Goal: Answer question/provide support

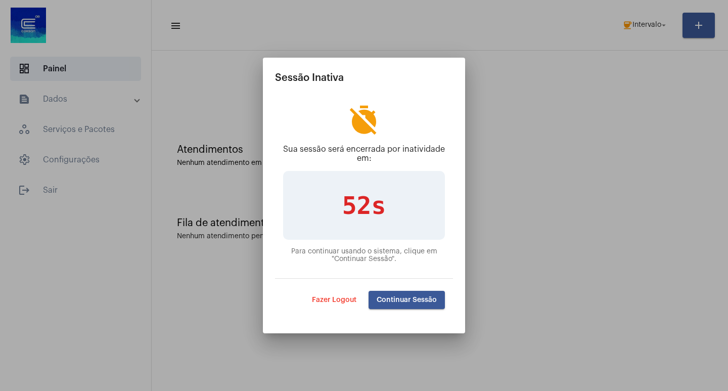
click at [398, 297] on span "Continuar Sessão" at bounding box center [407, 299] width 60 height 7
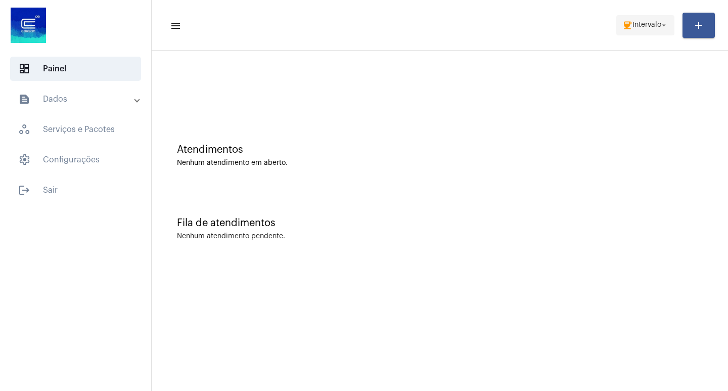
click at [659, 18] on span "coffee Intervalo arrow_drop_down" at bounding box center [645, 25] width 46 height 18
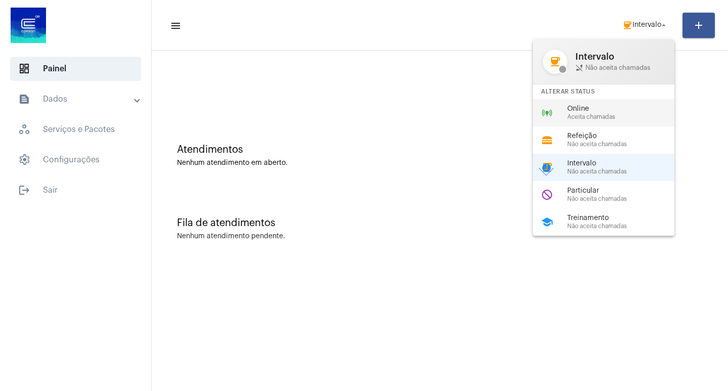
click at [651, 106] on span "Online" at bounding box center [624, 109] width 115 height 8
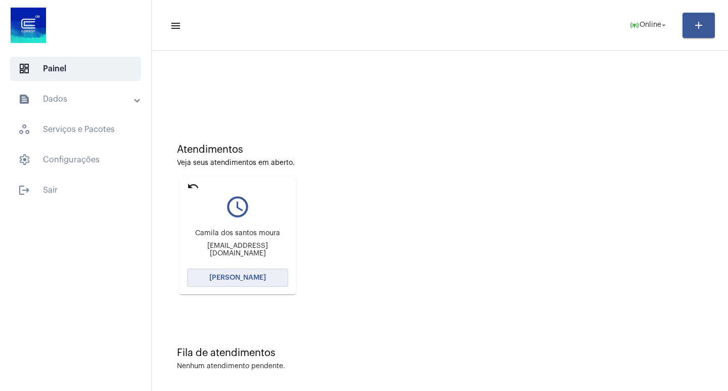
click at [234, 285] on button "[PERSON_NAME]" at bounding box center [237, 278] width 101 height 18
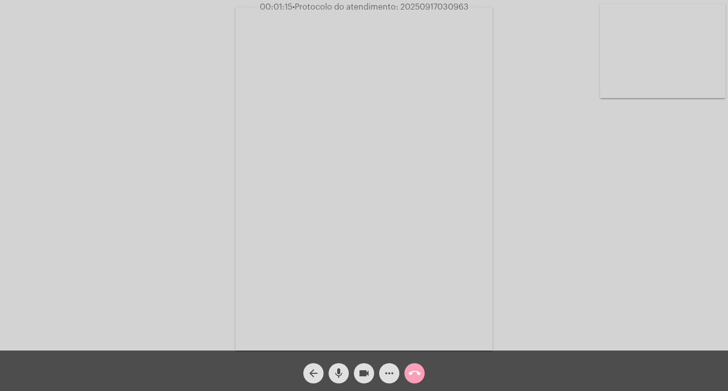
click at [419, 368] on mat-icon "call_end" at bounding box center [415, 373] width 12 height 12
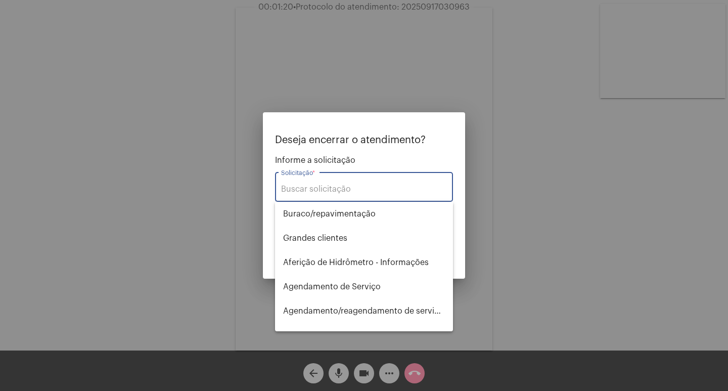
click at [317, 187] on input "Solicitação *" at bounding box center [364, 189] width 166 height 9
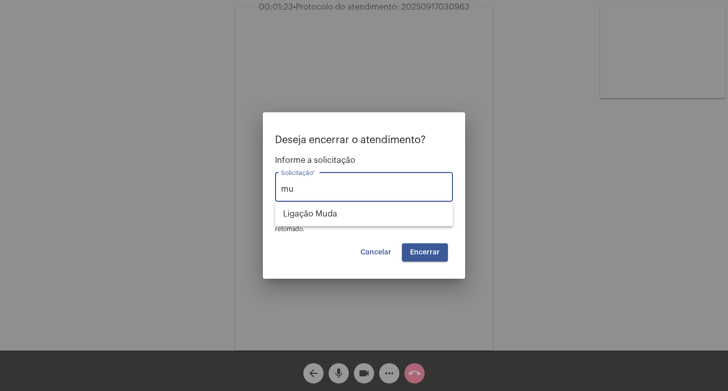
type input "mu"
click at [121, 195] on div at bounding box center [364, 195] width 728 height 391
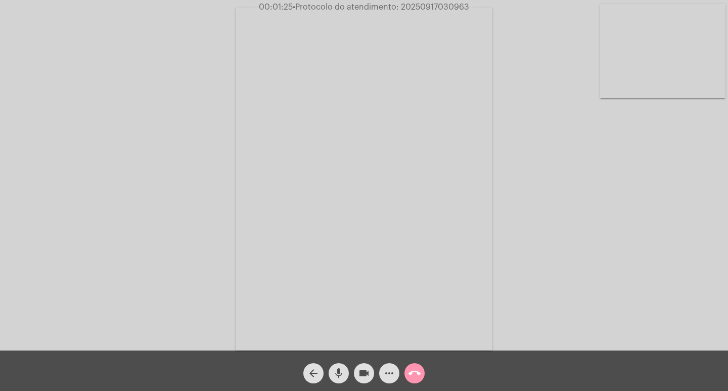
click at [385, 366] on span "more_horiz" at bounding box center [389, 373] width 12 height 20
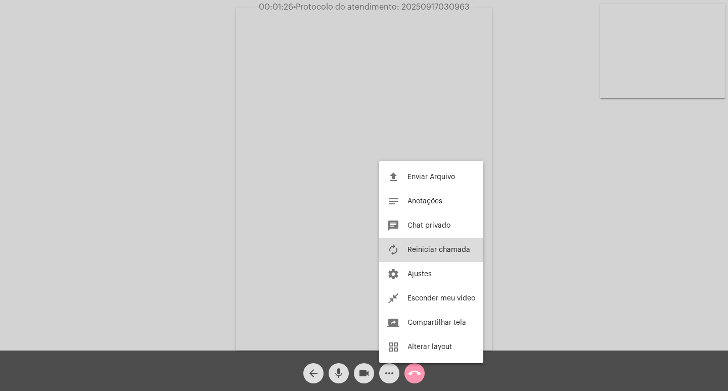
click at [394, 241] on button "autorenew Reiniciar chamada" at bounding box center [431, 250] width 104 height 24
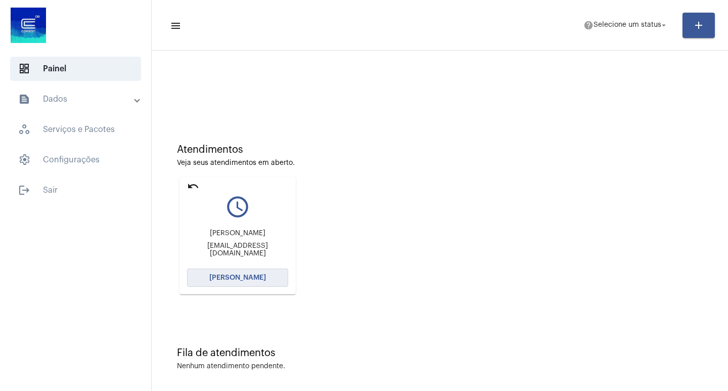
click at [238, 273] on button "[PERSON_NAME]" at bounding box center [237, 278] width 101 height 18
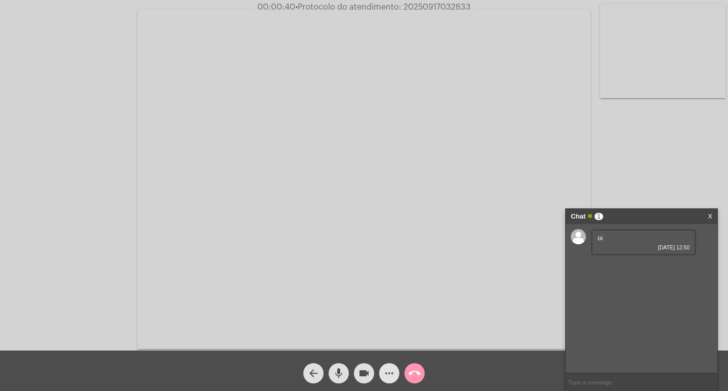
click at [384, 372] on mat-icon "more_horiz" at bounding box center [389, 373] width 12 height 12
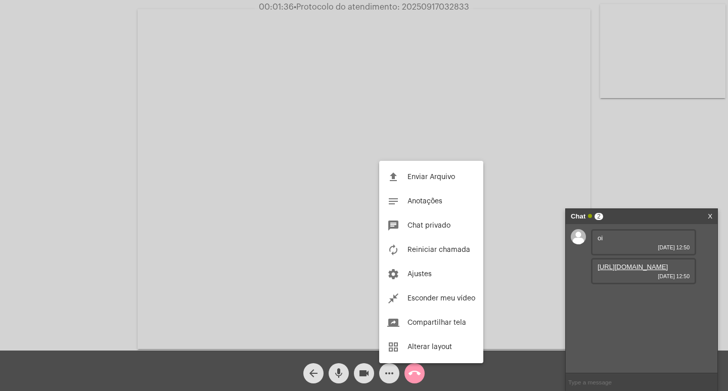
click at [307, 235] on div at bounding box center [364, 195] width 728 height 391
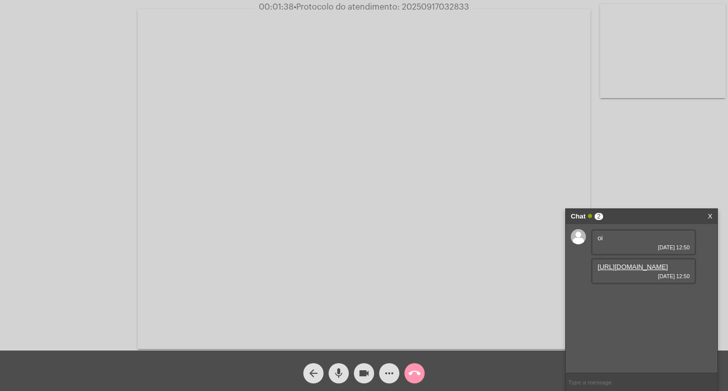
click at [379, 363] on button "more_horiz" at bounding box center [389, 373] width 20 height 20
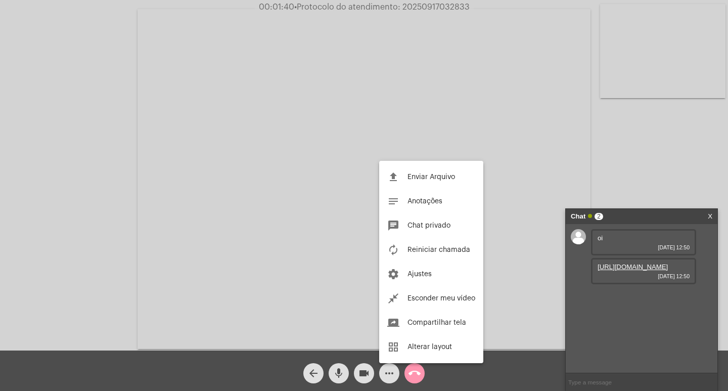
click at [332, 342] on div at bounding box center [364, 195] width 728 height 391
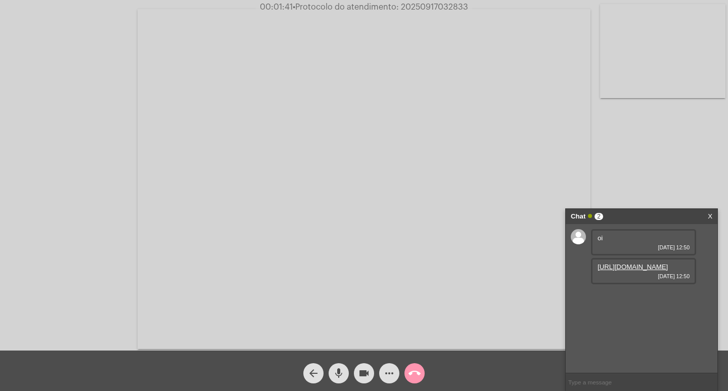
click at [637, 271] on link "https://neft-transfer-bucket.s3.amazonaws.com/temp-dc35ba80-0ffc-8e05-84fe-6a3d…" at bounding box center [633, 267] width 70 height 8
click at [620, 212] on div "Chat 2" at bounding box center [631, 216] width 120 height 15
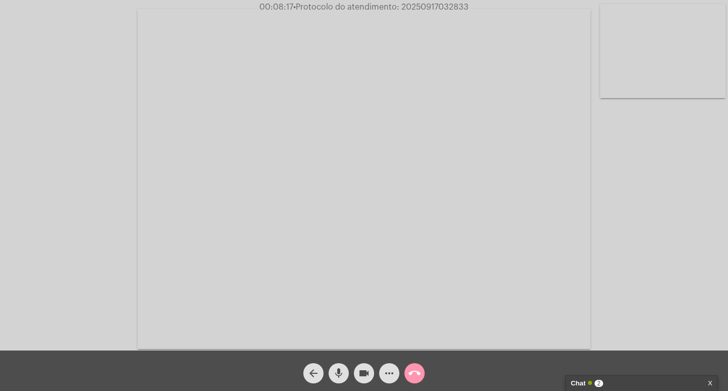
click at [359, 371] on mat-icon "videocam" at bounding box center [364, 373] width 12 height 12
click at [361, 376] on mat-icon "videocam_off" at bounding box center [364, 373] width 12 height 12
click at [363, 378] on mat-icon "videocam" at bounding box center [364, 373] width 12 height 12
click at [366, 381] on span "videocam_off" at bounding box center [364, 373] width 12 height 20
click at [364, 371] on mat-icon "videocam" at bounding box center [364, 373] width 12 height 12
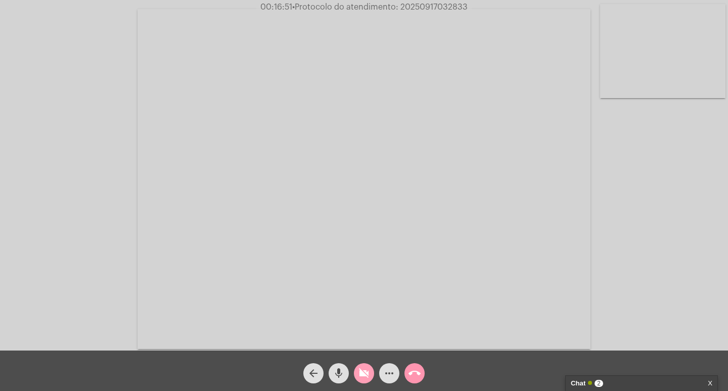
click at [364, 371] on mat-icon "videocam_off" at bounding box center [364, 373] width 12 height 12
click at [424, 6] on span "• Protocolo do atendimento: 20250917032833" at bounding box center [380, 7] width 175 height 8
copy span "20250917032833"
click at [594, 382] on div "Chat 2" at bounding box center [631, 383] width 120 height 15
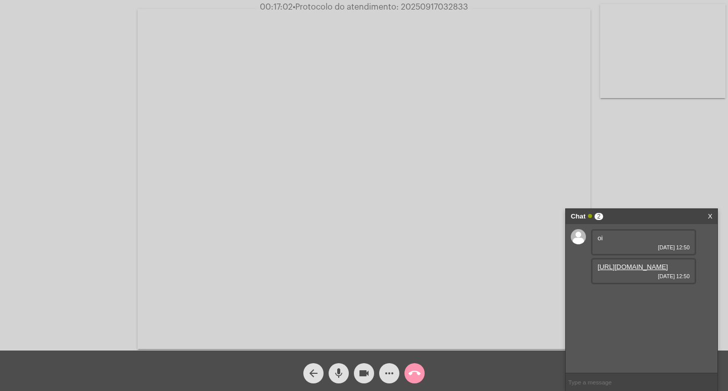
click at [588, 379] on input "text" at bounding box center [642, 382] width 152 height 18
paste input "20250917032833"
type input "20250917032833"
click at [359, 371] on mat-icon "videocam" at bounding box center [364, 373] width 12 height 12
click at [421, 370] on button "call_end" at bounding box center [415, 373] width 20 height 20
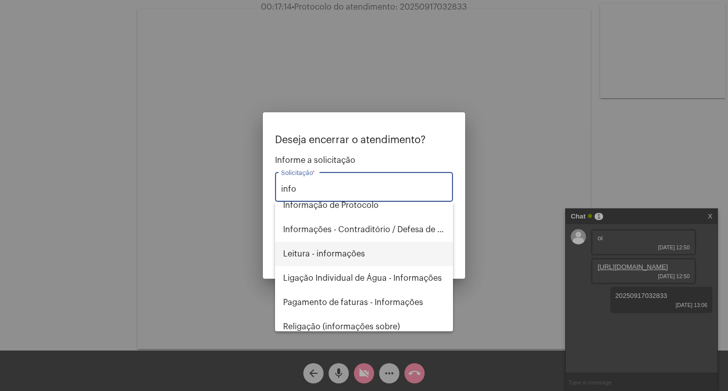
scroll to position [89, 0]
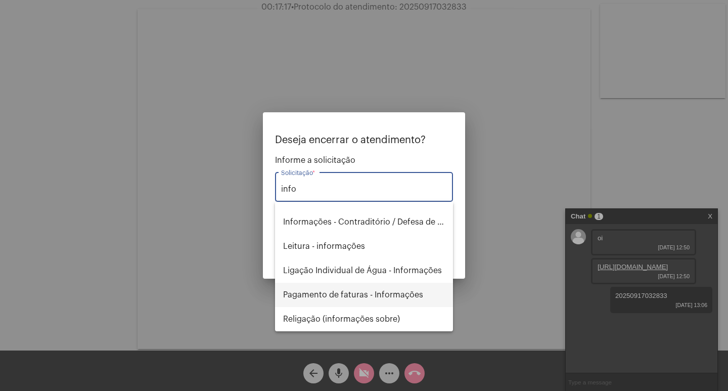
drag, startPoint x: 367, startPoint y: 292, endPoint x: 390, endPoint y: 264, distance: 35.9
click at [372, 294] on span "Pagamento de faturas - Informações" at bounding box center [364, 295] width 162 height 24
type input "Pagamento de faturas - Informações"
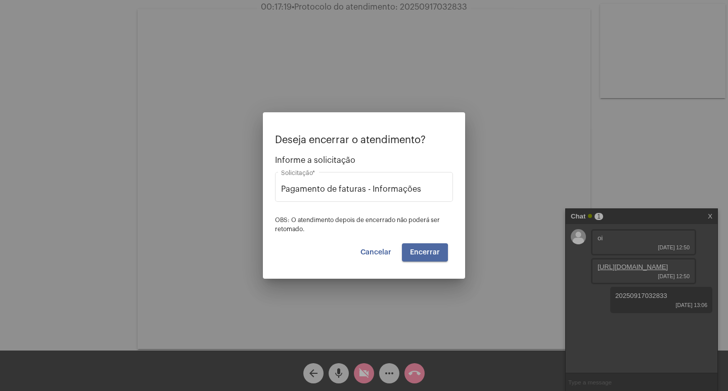
click at [418, 253] on span "Encerrar" at bounding box center [425, 252] width 30 height 7
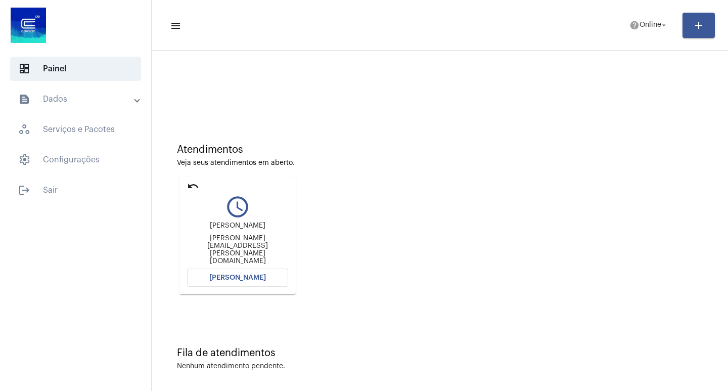
click at [264, 280] on button "[PERSON_NAME]" at bounding box center [237, 278] width 101 height 18
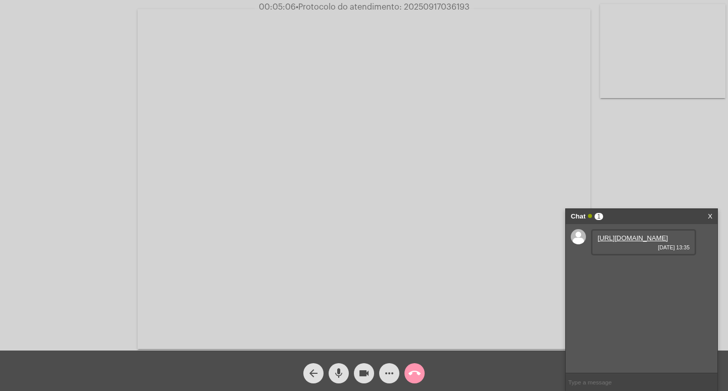
click at [643, 236] on link "https://neft-transfer-bucket.s3.amazonaws.com/temp-818404f5-7e46-ab86-c8f7-f033…" at bounding box center [633, 238] width 70 height 8
click at [618, 271] on link "https://neft-transfer-bucket.s3.amazonaws.com/temp-ab6e8733-d670-6583-ac87-8185…" at bounding box center [633, 267] width 70 height 8
click at [619, 299] on link "https://aeservicosonline.com.br/feedback" at bounding box center [633, 296] width 70 height 8
click at [607, 382] on input "text" at bounding box center [642, 382] width 152 height 18
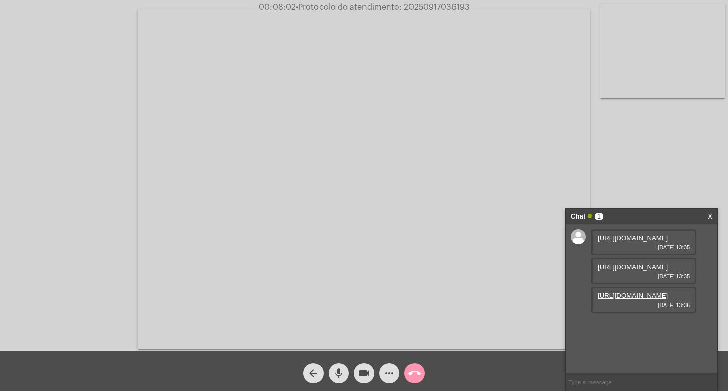
click at [395, 370] on button "more_horiz" at bounding box center [389, 373] width 20 height 20
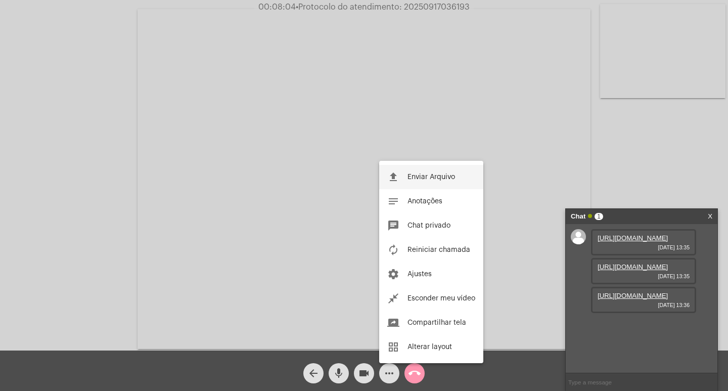
click at [398, 183] on mat-icon "file_upload" at bounding box center [393, 177] width 12 height 12
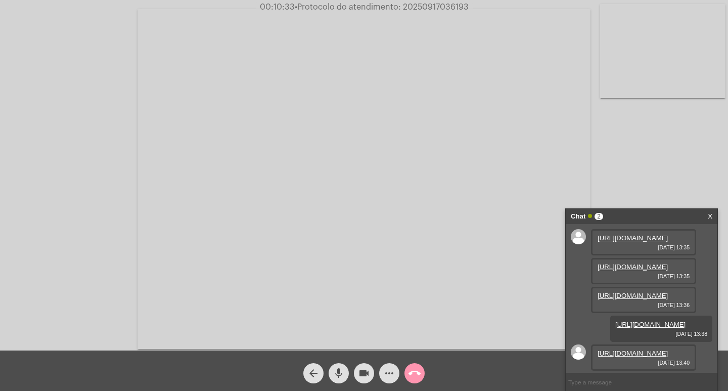
scroll to position [97, 0]
click at [627, 349] on link "https://neft-transfer-bucket.s3.amazonaws.com/temp-628e4731-a765-39cc-1ede-468c…" at bounding box center [633, 353] width 70 height 8
click at [617, 292] on link "https://aeservicosonline.com.br/feedback" at bounding box center [633, 296] width 70 height 8
click at [617, 349] on link "https://neft-transfer-bucket.s3.amazonaws.com/temp-628e4731-a765-39cc-1ede-468c…" at bounding box center [633, 353] width 70 height 8
click at [428, 195] on video at bounding box center [364, 179] width 453 height 340
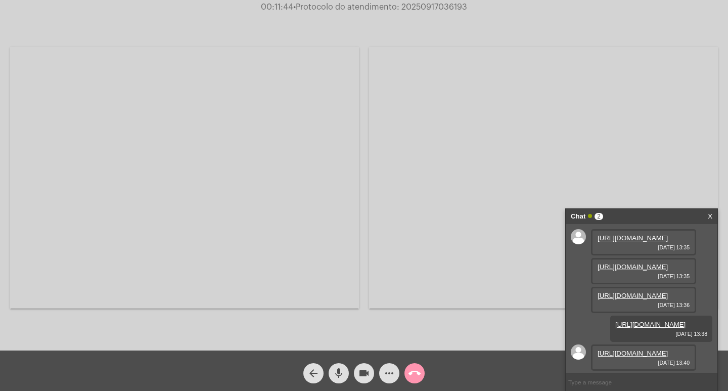
click at [186, 141] on video at bounding box center [184, 177] width 349 height 261
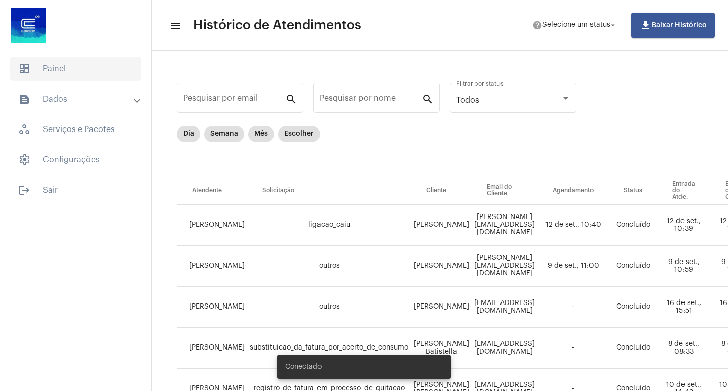
click at [77, 69] on span "dashboard Painel" at bounding box center [75, 69] width 131 height 24
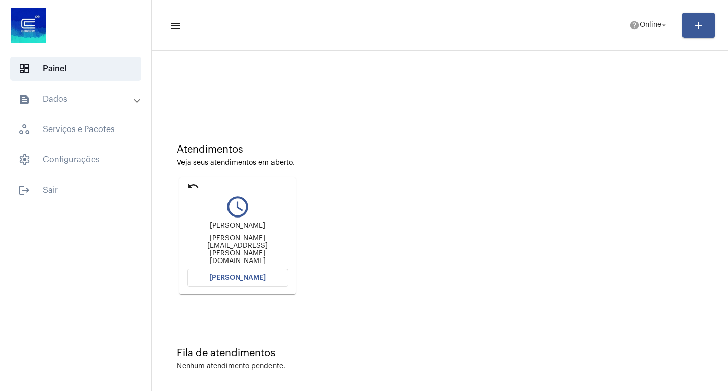
click at [250, 267] on mat-card "undo query_builder Tatiana tatiana.silva@cpfl.com.br Abrir Chamada" at bounding box center [238, 235] width 116 height 117
click at [257, 277] on span "[PERSON_NAME]" at bounding box center [237, 277] width 57 height 7
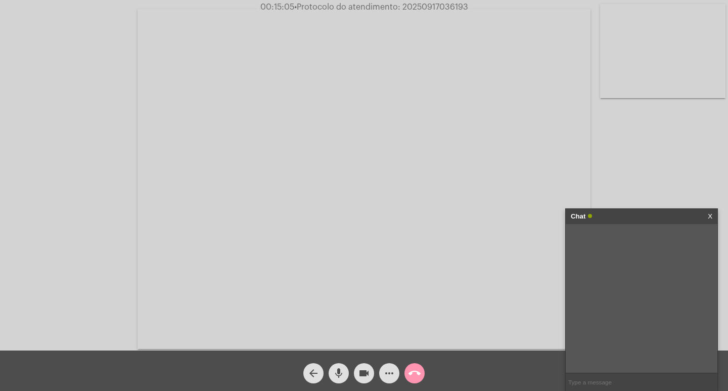
click at [430, 10] on span "• Protocolo do atendimento: 20250917036193" at bounding box center [381, 7] width 174 height 8
copy span "20250917036193"
click at [590, 383] on input "text" at bounding box center [642, 382] width 152 height 18
paste input "20250917036193"
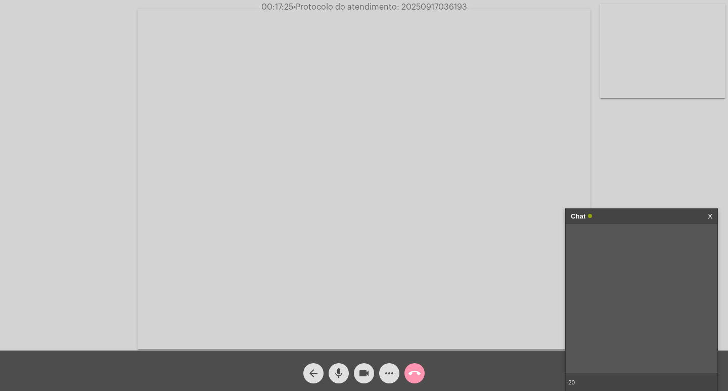
type input "2"
paste input "https://corsan.com.br/ouvidoria/"
type input "https://corsan.com.br/ouvidoria/"
click at [415, 5] on span "• Protocolo do atendimento: 20250917036193" at bounding box center [381, 7] width 174 height 8
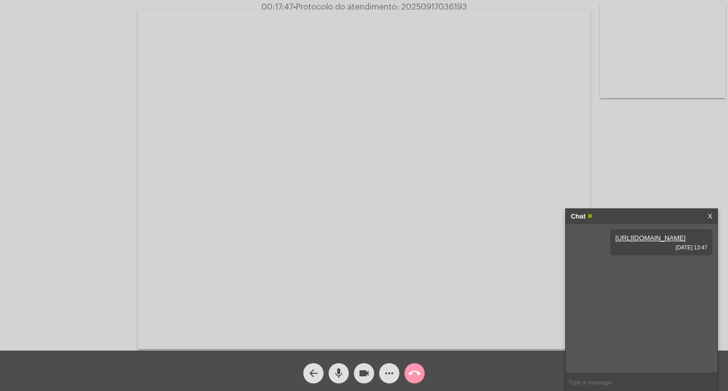
copy span "20250917036193"
click at [603, 385] on input "text" at bounding box center [642, 382] width 152 height 18
paste input "20250917036193"
type input "20250917036193"
click at [366, 367] on span "videocam" at bounding box center [364, 373] width 12 height 20
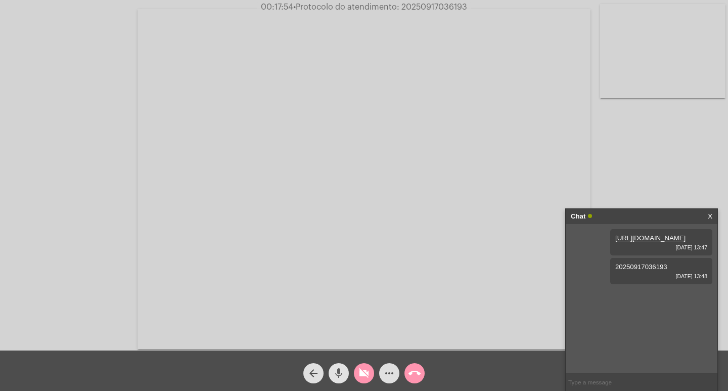
click at [338, 372] on mat-icon "mic" at bounding box center [339, 373] width 12 height 12
click at [408, 376] on button "call_end" at bounding box center [415, 373] width 20 height 20
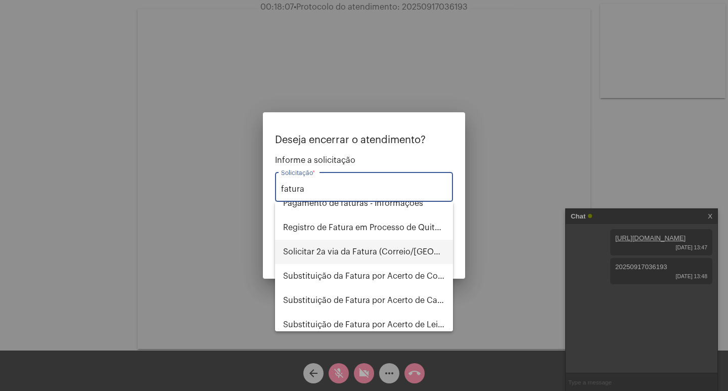
scroll to position [101, 0]
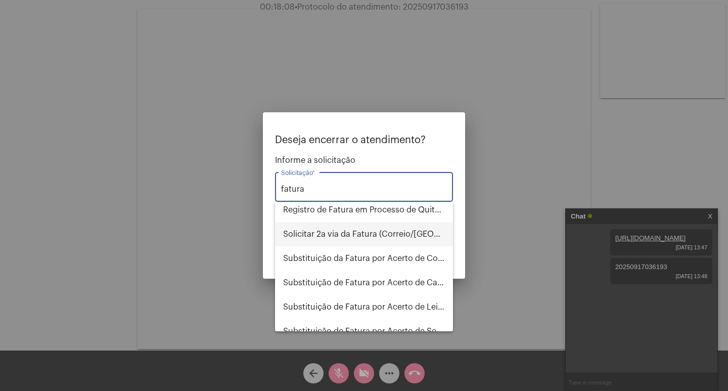
click at [346, 240] on span "Solicitar 2a via da Fatura (Correio/[GEOGRAPHIC_DATA]/Email)" at bounding box center [364, 234] width 162 height 24
type input "Solicitar 2a via da Fatura (Correio/[GEOGRAPHIC_DATA]/Email)"
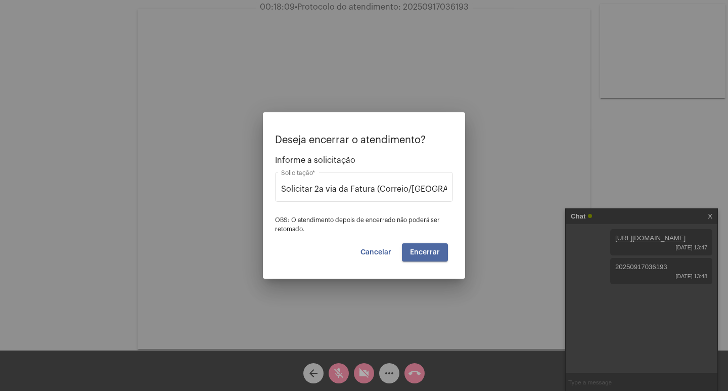
click at [433, 249] on span "Encerrar" at bounding box center [425, 252] width 30 height 7
click at [431, 249] on span "Encerrar" at bounding box center [425, 252] width 30 height 7
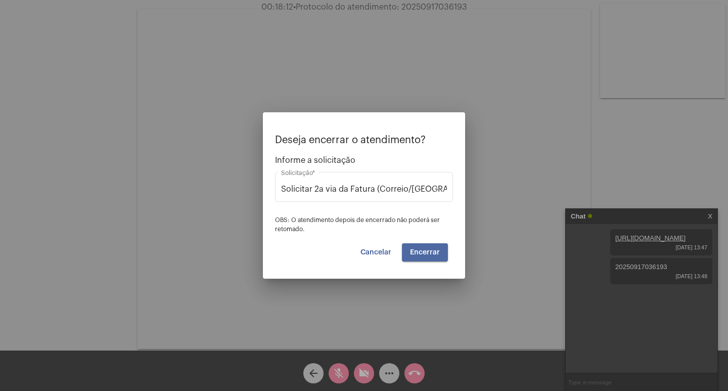
click at [431, 249] on span "Encerrar" at bounding box center [425, 252] width 30 height 7
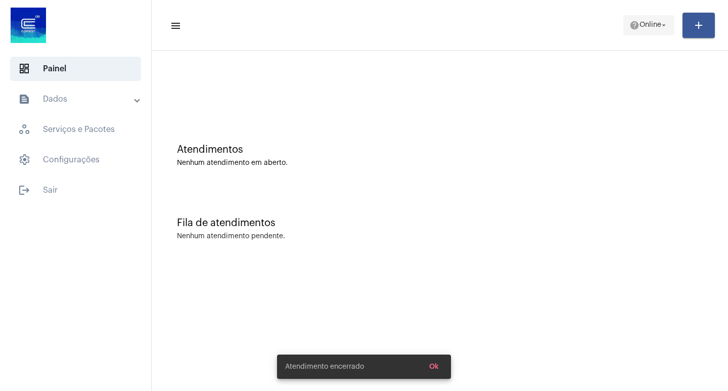
click at [643, 30] on span "help Online arrow_drop_down" at bounding box center [649, 25] width 39 height 18
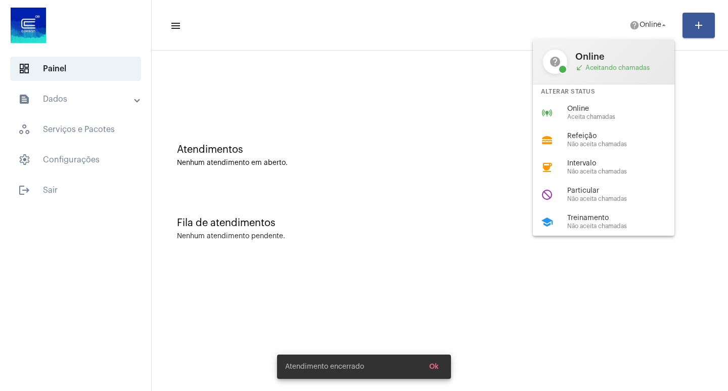
drag, startPoint x: 466, startPoint y: 108, endPoint x: 376, endPoint y: 10, distance: 133.1
click at [387, 22] on div at bounding box center [364, 195] width 728 height 391
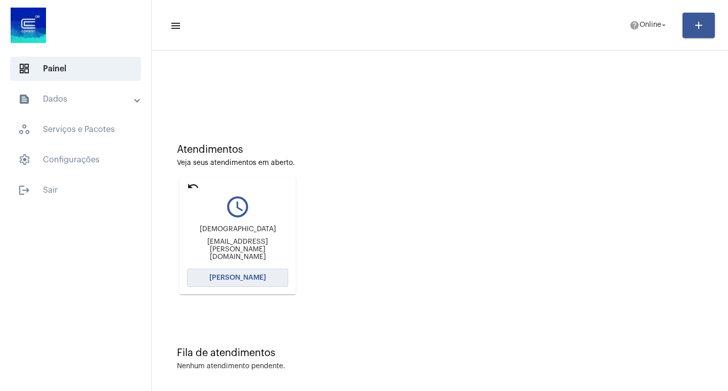
click at [266, 279] on button "[PERSON_NAME]" at bounding box center [237, 278] width 101 height 18
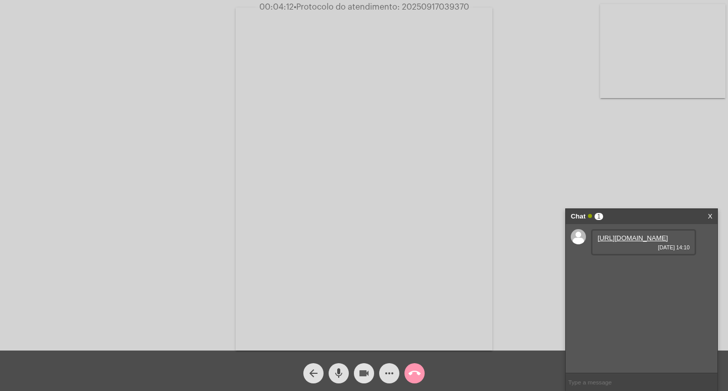
click at [369, 369] on mat-icon "videocam" at bounding box center [364, 373] width 12 height 12
click at [336, 369] on mat-icon "mic" at bounding box center [339, 373] width 12 height 12
click at [339, 372] on mat-icon "mic_off" at bounding box center [339, 373] width 12 height 12
click at [340, 381] on span "mic" at bounding box center [339, 373] width 12 height 20
click at [646, 242] on link "https://neft-transfer-bucket.s3.amazonaws.com/temp-05fc71a4-cf02-4f12-ee51-a5ee…" at bounding box center [633, 238] width 70 height 8
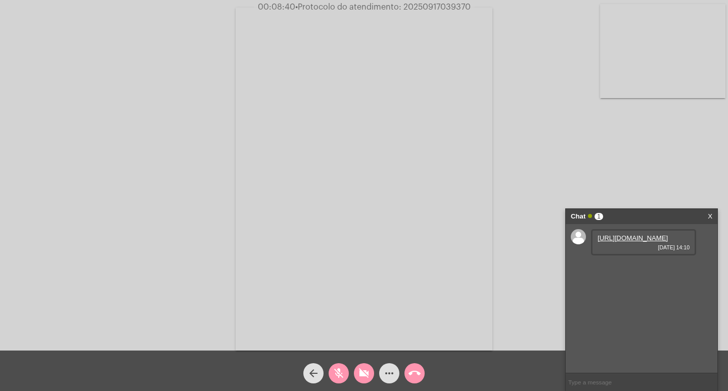
click at [373, 371] on button "videocam_off" at bounding box center [364, 373] width 20 height 20
click at [334, 377] on mat-icon "mic_off" at bounding box center [339, 373] width 12 height 12
click at [387, 363] on div "more_horiz" at bounding box center [389, 370] width 25 height 25
click at [388, 368] on mat-icon "more_horiz" at bounding box center [389, 373] width 12 height 12
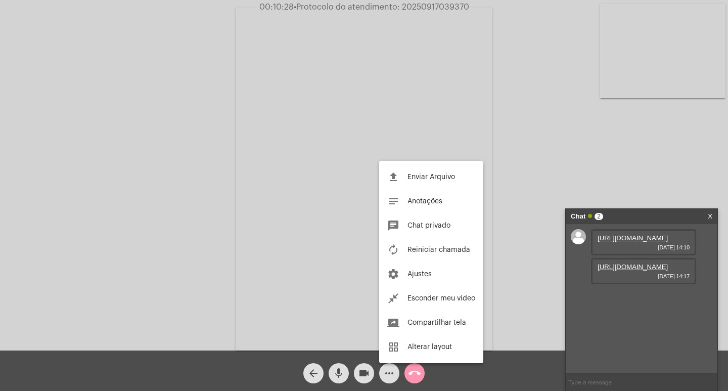
click at [634, 295] on div at bounding box center [364, 195] width 728 height 391
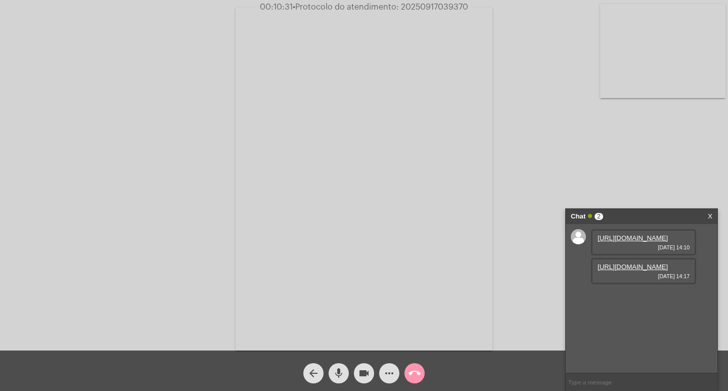
click at [632, 271] on link "https://neft-transfer-bucket.s3.amazonaws.com/temp-77e8e4e6-a906-2ecc-ca39-80d7…" at bounding box center [633, 267] width 70 height 8
click at [366, 372] on mat-icon "videocam" at bounding box center [364, 373] width 12 height 12
click at [367, 373] on mat-icon "videocam_off" at bounding box center [364, 373] width 12 height 12
click at [424, 6] on span "• Protocolo do atendimento: 20250917039370" at bounding box center [382, 7] width 175 height 8
click at [424, 6] on span "• Protocolo do atendimento: 20250917039370" at bounding box center [380, 7] width 175 height 8
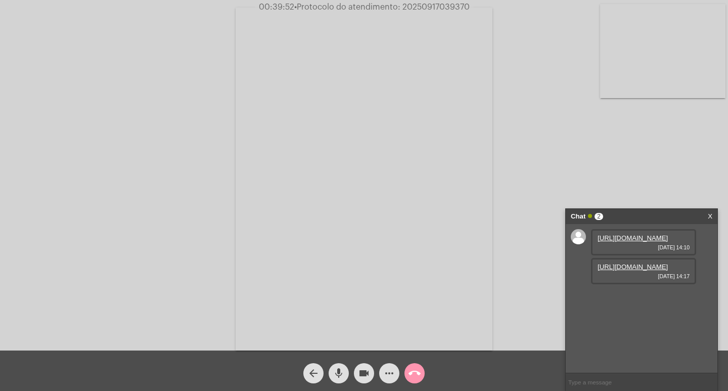
copy span "20250917039370"
click at [339, 259] on video at bounding box center [364, 179] width 257 height 343
click at [432, 6] on span "• Protocolo do atendimento: 20250917039370" at bounding box center [381, 7] width 175 height 8
click at [604, 382] on input "text" at bounding box center [642, 382] width 152 height 18
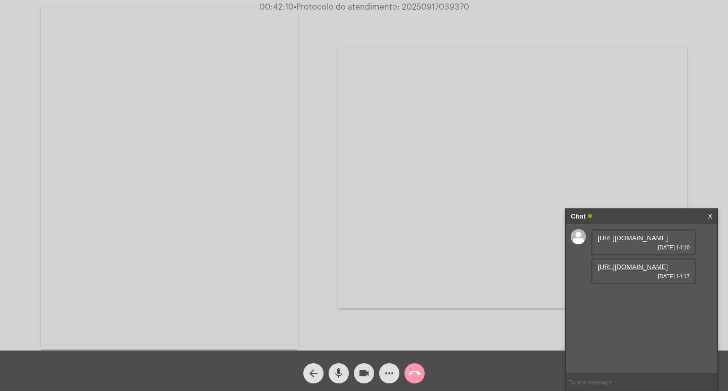
paste input "20250917039370"
type input "20250917039370"
click at [622, 384] on input "20250917039370" at bounding box center [642, 382] width 152 height 18
click at [625, 207] on video at bounding box center [512, 177] width 349 height 261
click at [626, 211] on div "Chat" at bounding box center [631, 216] width 120 height 15
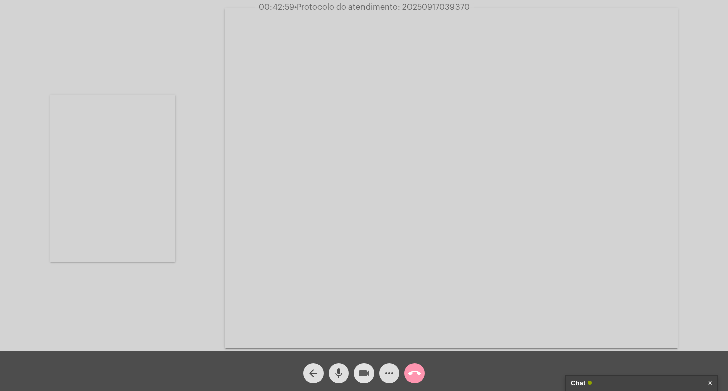
click at [365, 374] on mat-icon "videocam" at bounding box center [364, 373] width 12 height 12
click at [342, 371] on mat-icon "mic" at bounding box center [339, 373] width 12 height 12
click at [413, 369] on mat-icon "call_end" at bounding box center [415, 373] width 12 height 12
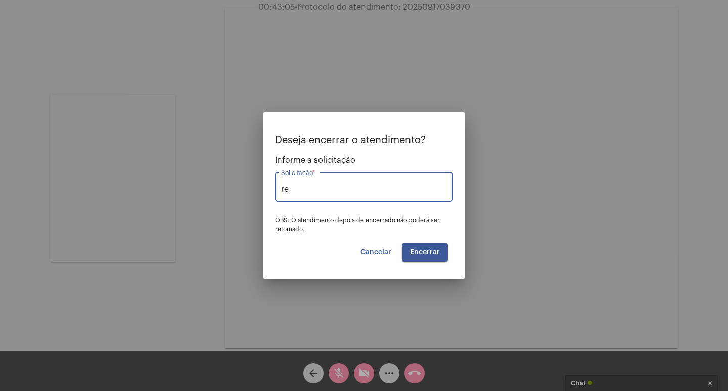
type input "r"
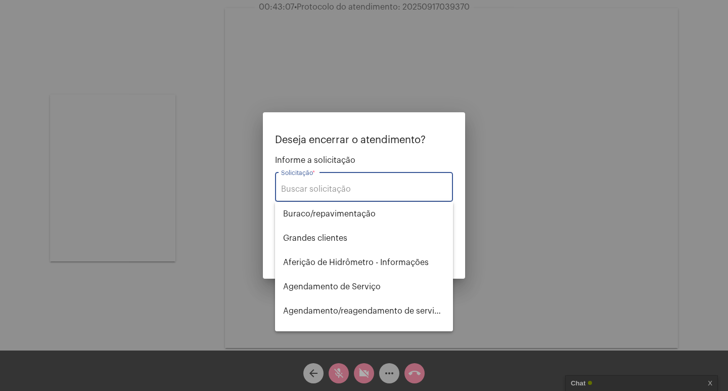
type input "f"
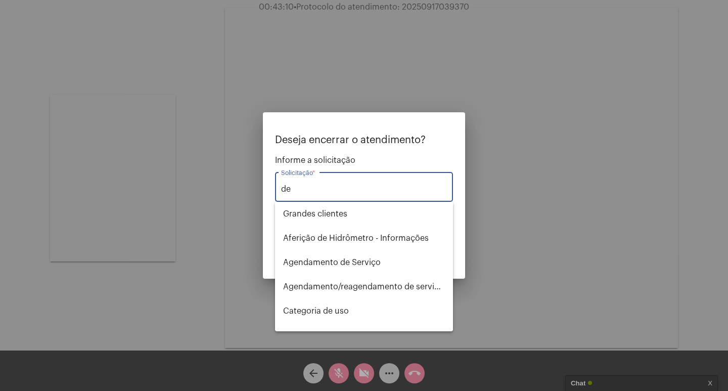
type input "d"
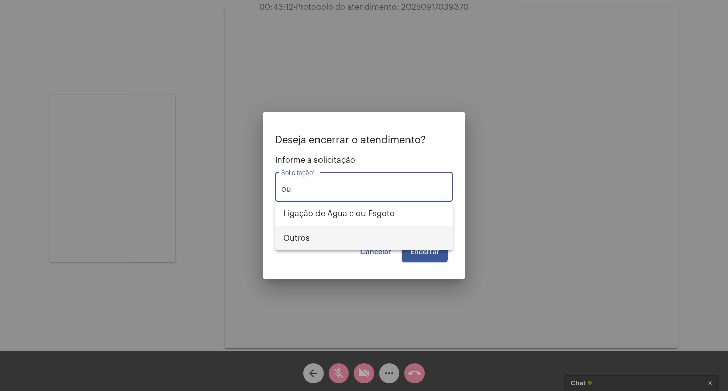
click at [386, 228] on span "Outros" at bounding box center [364, 238] width 162 height 24
type input "Outros"
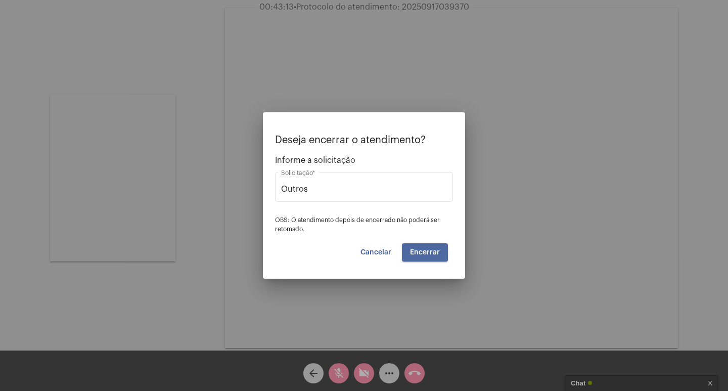
click at [415, 252] on span "Encerrar" at bounding box center [425, 252] width 30 height 7
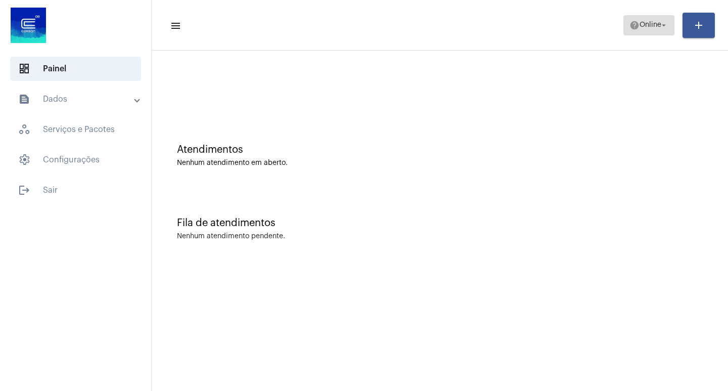
click at [623, 28] on button "help Online arrow_drop_down" at bounding box center [648, 25] width 51 height 20
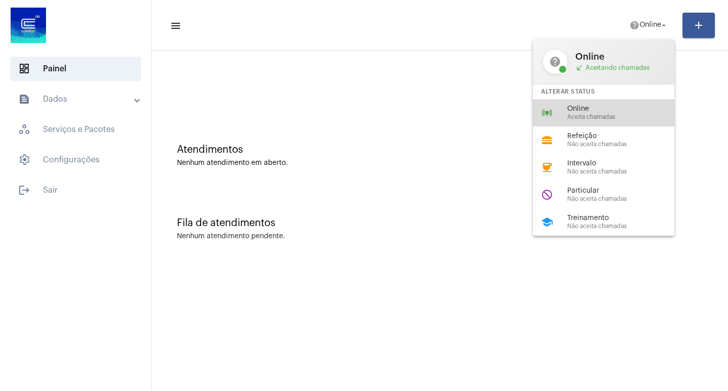
click at [612, 100] on div "online_prediction Online Aceita chamadas" at bounding box center [612, 112] width 158 height 27
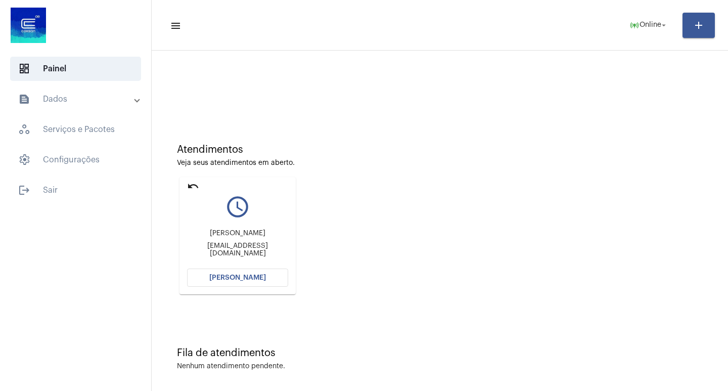
click at [244, 278] on span "[PERSON_NAME]" at bounding box center [237, 277] width 57 height 7
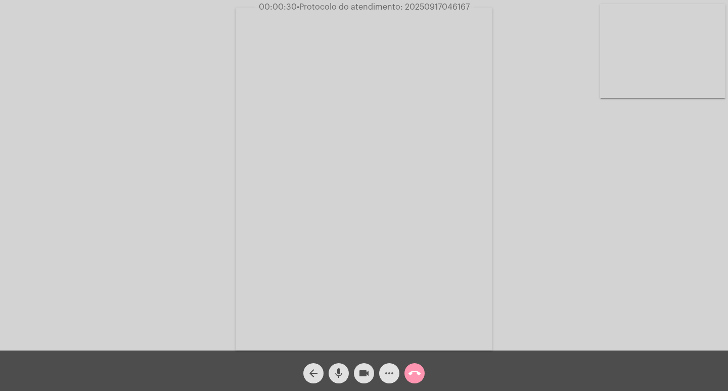
click at [393, 375] on mat-icon "more_horiz" at bounding box center [389, 373] width 12 height 12
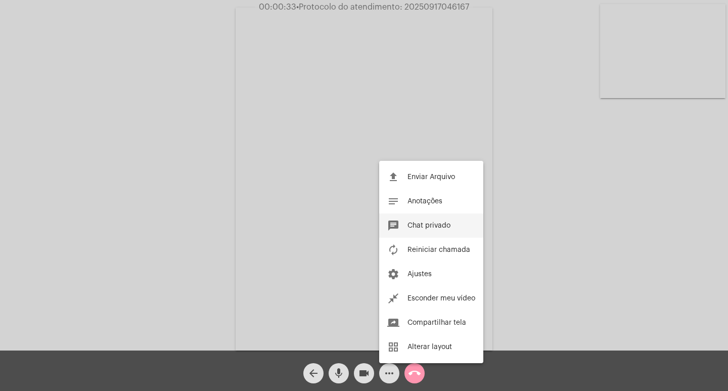
click at [452, 229] on button "chat Chat privado" at bounding box center [431, 225] width 104 height 24
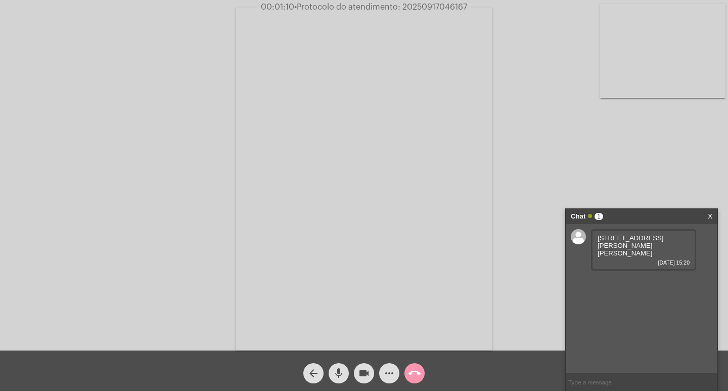
drag, startPoint x: 599, startPoint y: 239, endPoint x: 615, endPoint y: 287, distance: 50.4
click at [615, 287] on div "Rua Arcidino Oliveira Santos, 231 17/09/2025 15:20" at bounding box center [642, 298] width 152 height 149
drag, startPoint x: 595, startPoint y: 234, endPoint x: 606, endPoint y: 238, distance: 12.3
click at [606, 238] on div "Rua Arcidino Oliveira Santos, 231 17/09/2025 15:20" at bounding box center [643, 249] width 105 height 41
click at [634, 300] on div "Rua Arcidino Oliveira Santos, 231 17/09/2025 15:20" at bounding box center [642, 298] width 152 height 149
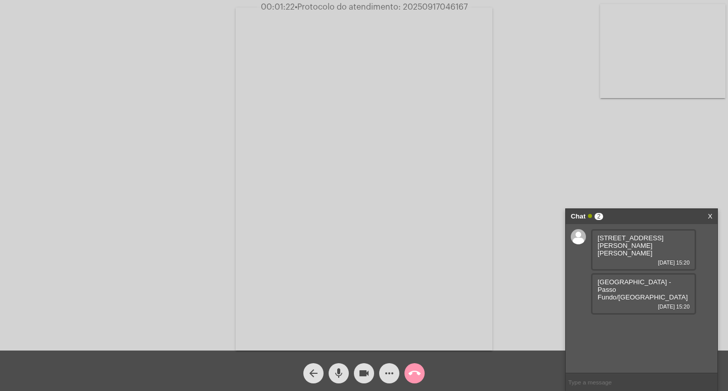
drag, startPoint x: 598, startPoint y: 242, endPoint x: 604, endPoint y: 238, distance: 7.0
click at [611, 252] on div "Rua Arcidino Oliveira Santos, 231 17/09/2025 15:20" at bounding box center [643, 249] width 105 height 41
click at [607, 238] on span "Rua Arcidino Oliveira Santos, 231" at bounding box center [631, 245] width 66 height 23
click at [596, 237] on div "Rua Arcidino Oliveira Santos, 231 17/09/2025 15:20" at bounding box center [643, 249] width 105 height 41
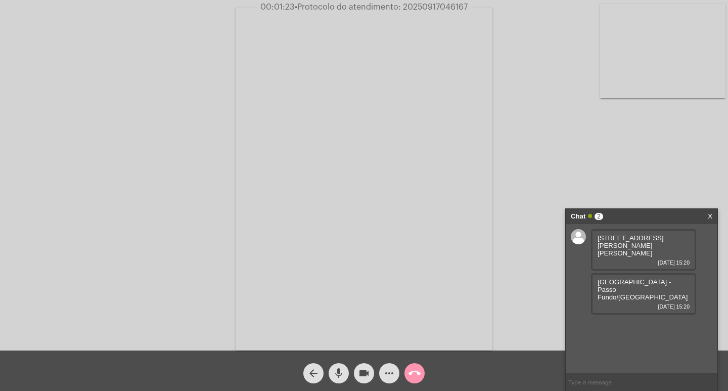
click at [601, 237] on div "Rua Arcidino Oliveira Santos, 231 17/09/2025 15:20" at bounding box center [643, 249] width 105 height 41
copy span "Rua Arcidino Oliveira Santos, 231"
click at [554, 82] on div "Acessando Câmera e Microfone..." at bounding box center [364, 178] width 726 height 350
click at [614, 273] on div "Petrópolis - Passo Fundo/RS 17/09/2025 15:20" at bounding box center [643, 293] width 105 height 41
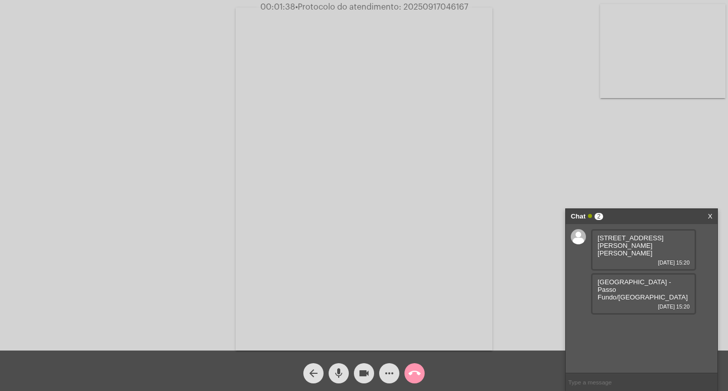
click at [614, 273] on div "Petrópolis - Passo Fundo/RS 17/09/2025 15:20" at bounding box center [643, 293] width 105 height 41
copy span "Petrópolis - Passo Fundo/RS"
click at [311, 314] on video at bounding box center [364, 179] width 257 height 343
click at [370, 372] on button "videocam" at bounding box center [364, 373] width 20 height 20
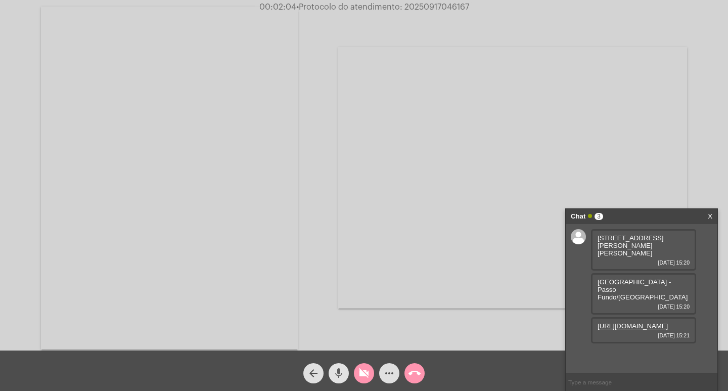
click at [347, 368] on button "mic" at bounding box center [339, 373] width 20 height 20
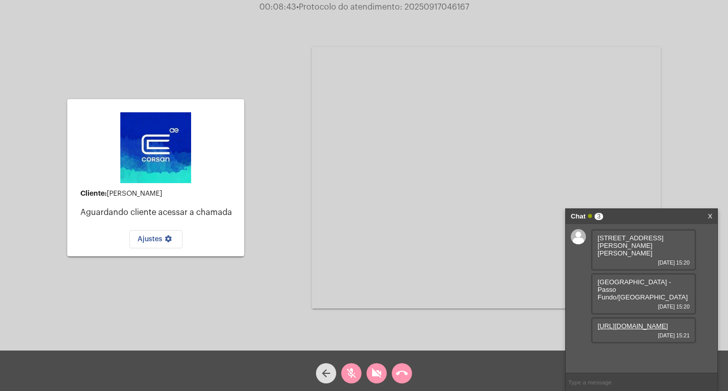
click at [406, 176] on video at bounding box center [486, 177] width 349 height 261
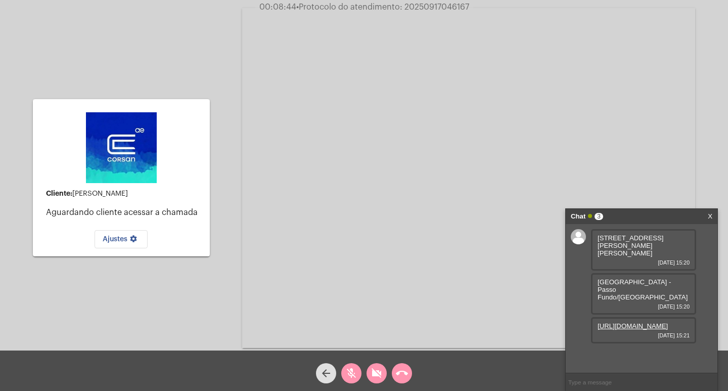
click at [628, 317] on div "https://neft-transfer-bucket.s3.amazonaws.com/temp-38056ad6-84ef-3375-c094-09d0…" at bounding box center [643, 330] width 105 height 26
click at [628, 322] on link "https://neft-transfer-bucket.s3.amazonaws.com/temp-38056ad6-84ef-3375-c094-09d0…" at bounding box center [633, 326] width 70 height 8
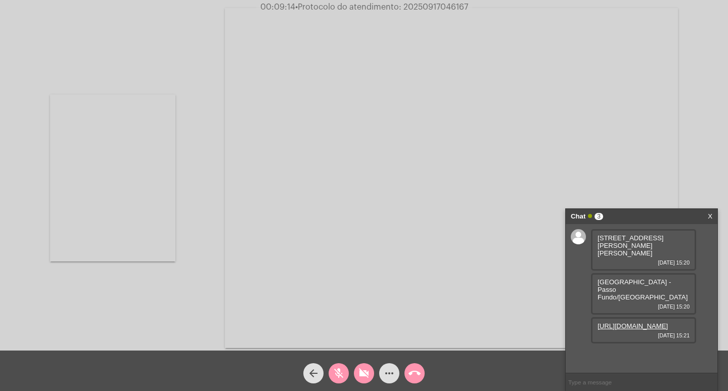
drag, startPoint x: 73, startPoint y: 163, endPoint x: 113, endPoint y: 89, distance: 84.6
click at [79, 165] on video at bounding box center [112, 178] width 125 height 167
click at [335, 375] on mat-icon "mic_off" at bounding box center [339, 373] width 12 height 12
click at [365, 370] on mat-icon "videocam_off" at bounding box center [364, 373] width 12 height 12
click at [428, 370] on div "arrow_back mic videocam more_horiz call_end" at bounding box center [364, 370] width 728 height 40
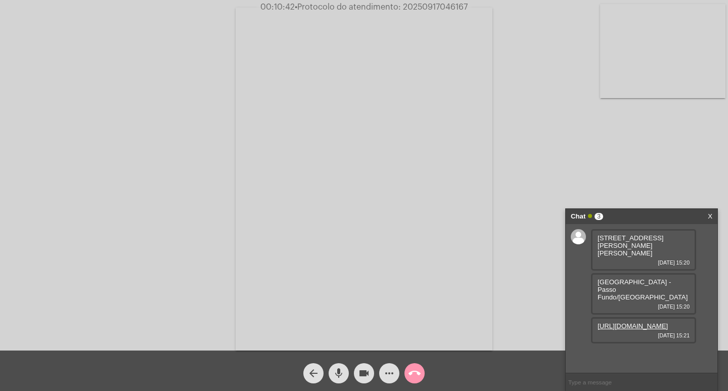
click at [420, 370] on mat-icon "call_end" at bounding box center [415, 373] width 12 height 12
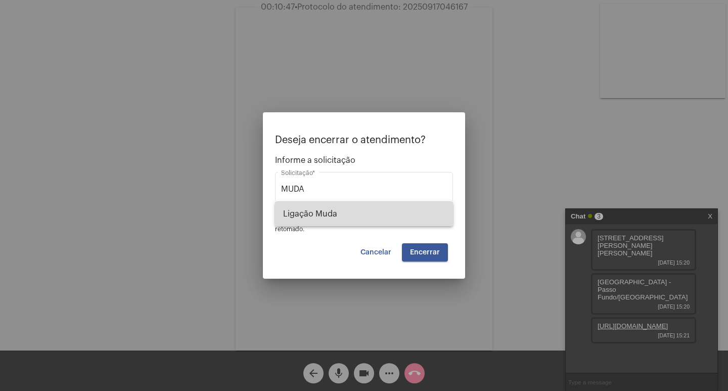
drag, startPoint x: 358, startPoint y: 217, endPoint x: 427, endPoint y: 242, distance: 73.9
click at [358, 217] on span "Ligação Muda" at bounding box center [364, 214] width 162 height 24
type input "Ligação Muda"
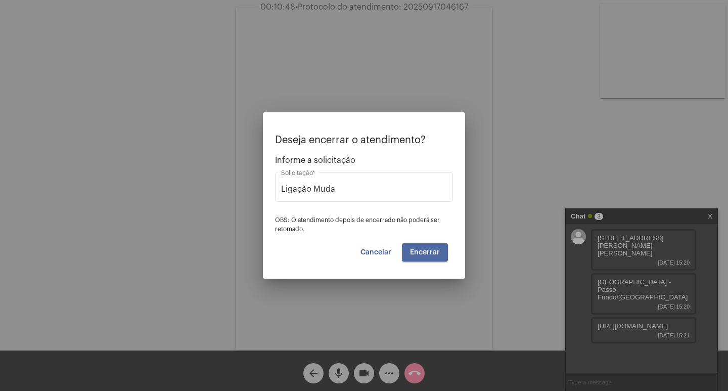
click at [443, 251] on button "Encerrar" at bounding box center [425, 252] width 46 height 18
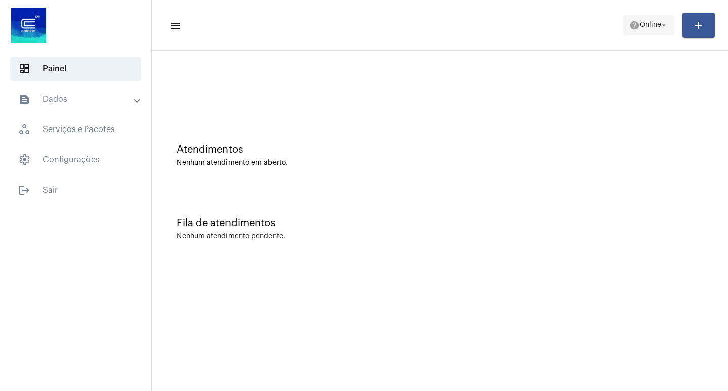
click at [644, 16] on span "help Online arrow_drop_down" at bounding box center [649, 25] width 39 height 18
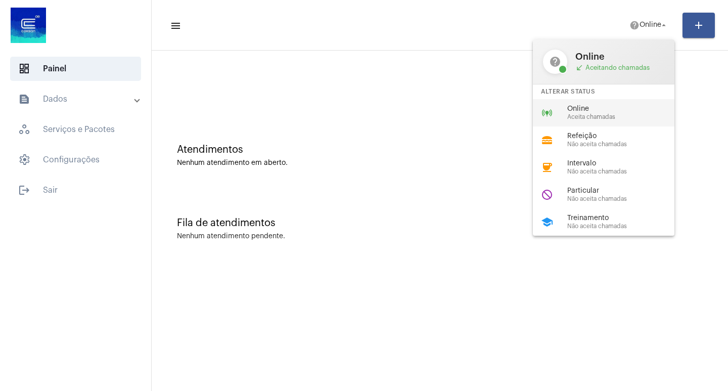
click at [603, 107] on span "Online" at bounding box center [624, 109] width 115 height 8
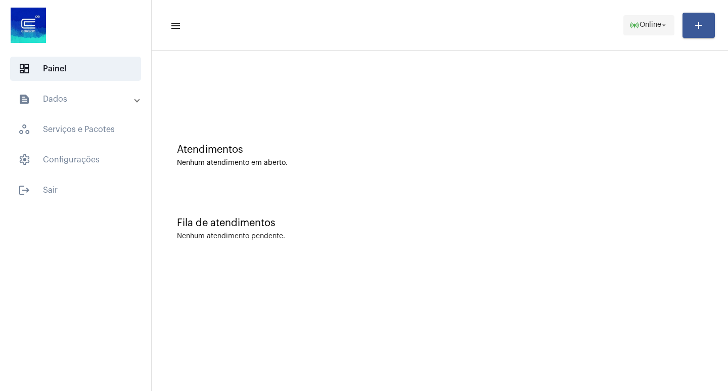
click at [640, 24] on span "Online" at bounding box center [651, 25] width 22 height 7
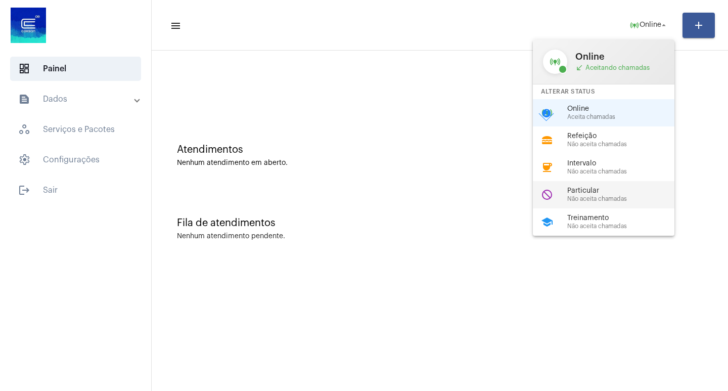
click at [602, 204] on div "do_not_disturb Particular Não aceita chamadas" at bounding box center [612, 194] width 158 height 27
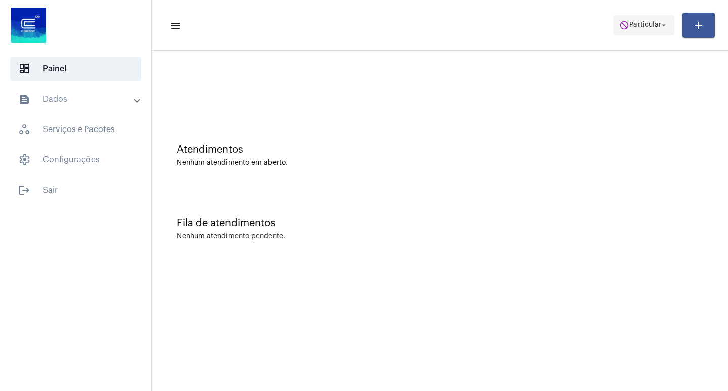
click at [662, 23] on mat-icon "arrow_drop_down" at bounding box center [663, 25] width 9 height 9
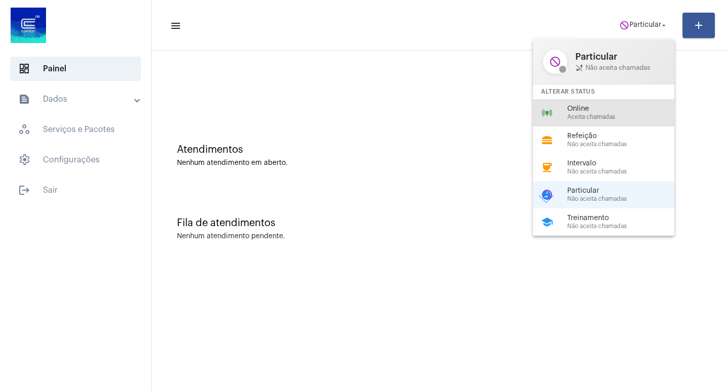
drag, startPoint x: 603, startPoint y: 106, endPoint x: 605, endPoint y: 114, distance: 8.8
click at [610, 113] on div "Online Aceita chamadas" at bounding box center [624, 112] width 115 height 15
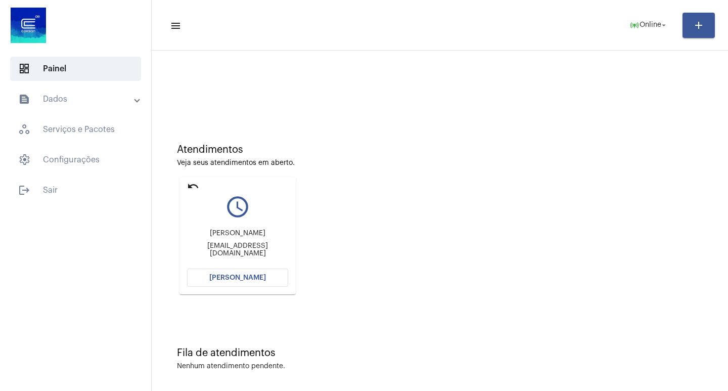
click at [240, 276] on span "[PERSON_NAME]" at bounding box center [237, 277] width 57 height 7
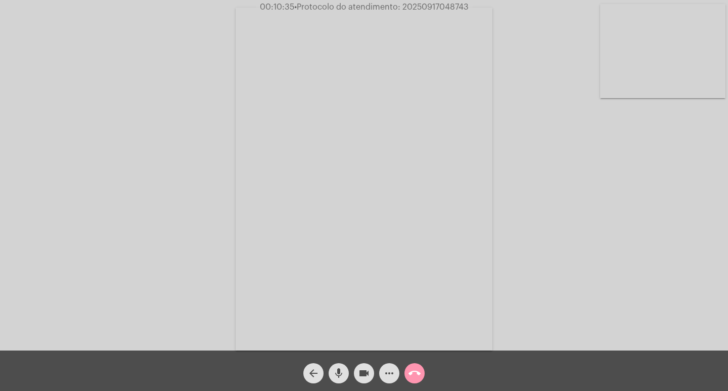
click at [442, 2] on span "00:10:35 • Protocolo do atendimento: 20250917048743" at bounding box center [364, 7] width 217 height 10
copy span "20250917048743"
click at [545, 85] on div "Acessando Câmera e Microfone..." at bounding box center [364, 178] width 726 height 350
click at [394, 370] on mat-icon "more_horiz" at bounding box center [389, 373] width 12 height 12
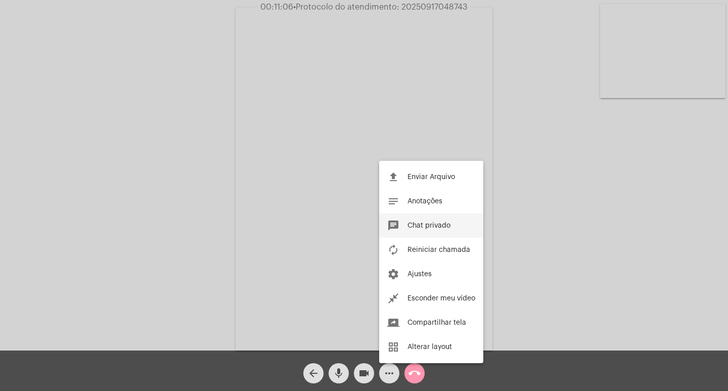
click at [426, 228] on span "Chat privado" at bounding box center [429, 225] width 43 height 7
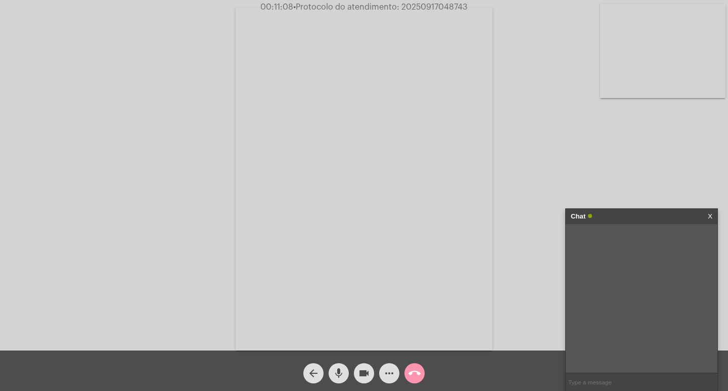
click at [614, 377] on input "text" at bounding box center [642, 382] width 152 height 18
click at [584, 382] on input "text" at bounding box center [642, 382] width 152 height 18
paste input "20250917048743"
type input "20250917048743"
click at [627, 385] on input "20250917048743" at bounding box center [642, 382] width 152 height 18
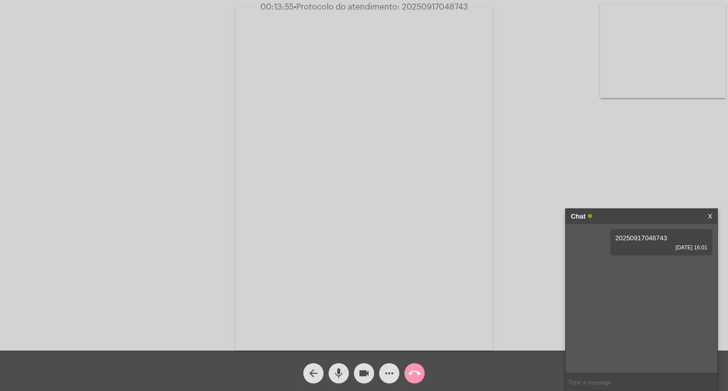
click at [650, 212] on div "Chat" at bounding box center [631, 216] width 120 height 15
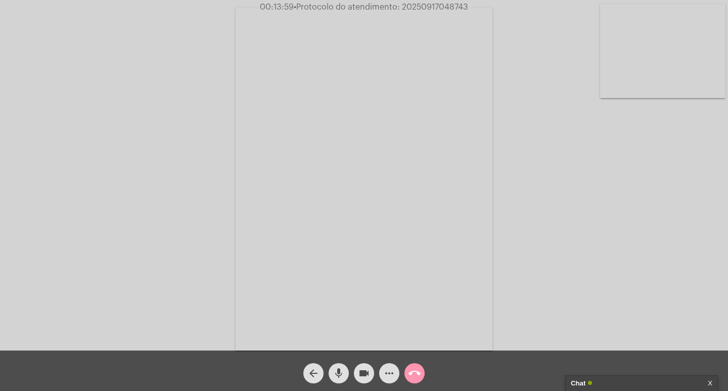
click at [365, 371] on mat-icon "videocam" at bounding box center [364, 373] width 12 height 12
click at [341, 369] on mat-icon "mic" at bounding box center [339, 373] width 12 height 12
click at [414, 375] on mat-icon "call_end" at bounding box center [415, 373] width 12 height 12
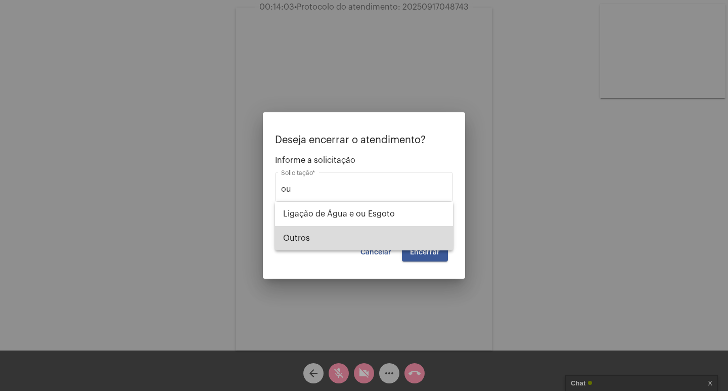
click at [356, 242] on span "Outros" at bounding box center [364, 238] width 162 height 24
type input "Outros"
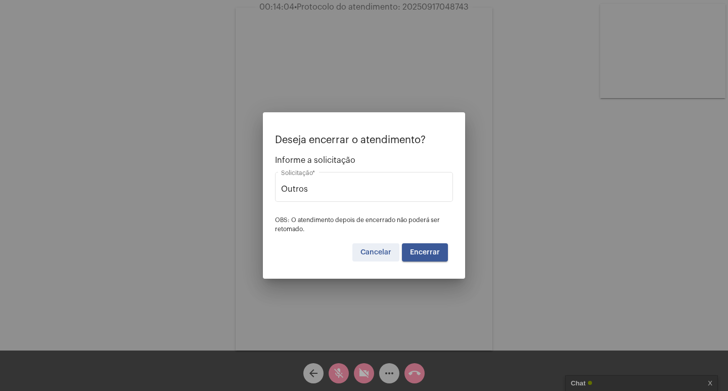
drag, startPoint x: 395, startPoint y: 244, endPoint x: 409, endPoint y: 262, distance: 23.2
click at [403, 254] on div "Cancelar Encerrar" at bounding box center [364, 252] width 168 height 18
click at [426, 249] on span "Encerrar" at bounding box center [425, 252] width 30 height 7
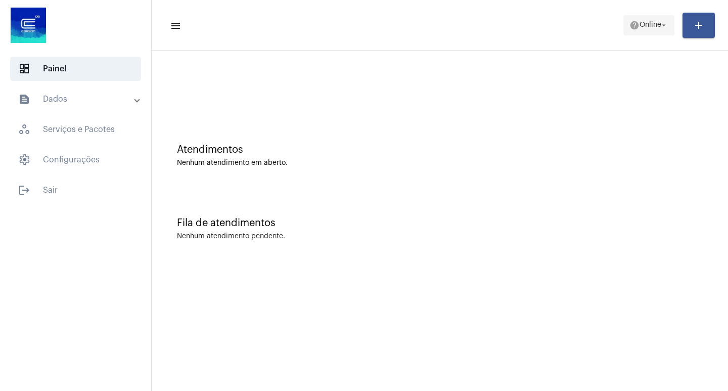
click at [636, 18] on span "help Online arrow_drop_down" at bounding box center [649, 25] width 39 height 18
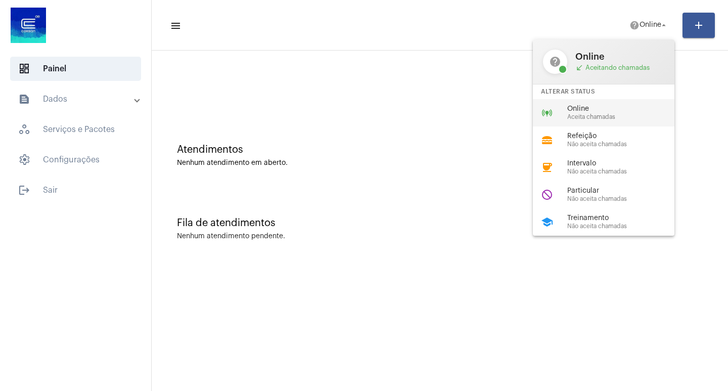
click at [628, 114] on span "Aceita chamadas" at bounding box center [624, 117] width 115 height 7
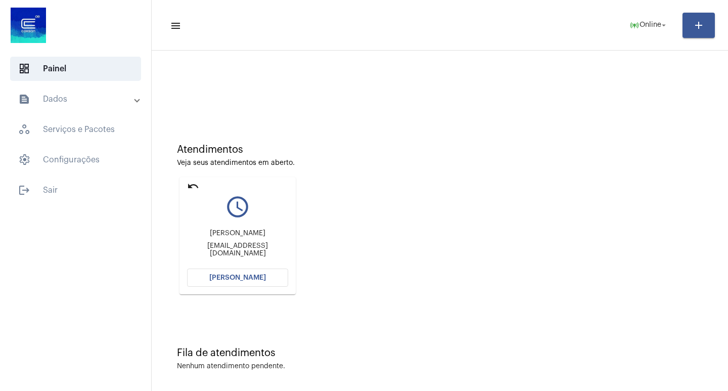
click at [221, 277] on span "[PERSON_NAME]" at bounding box center [237, 277] width 57 height 7
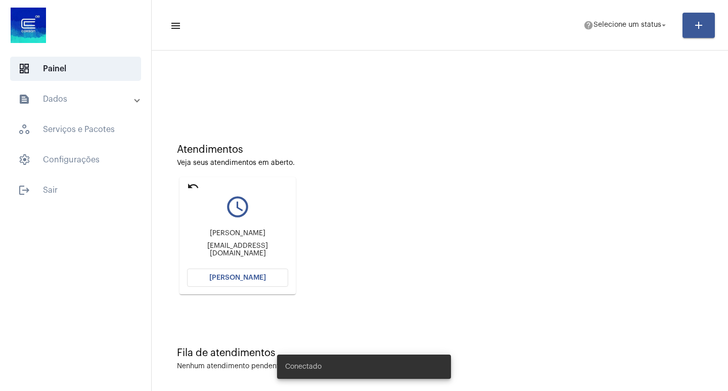
click at [259, 271] on button "[PERSON_NAME]" at bounding box center [237, 278] width 101 height 18
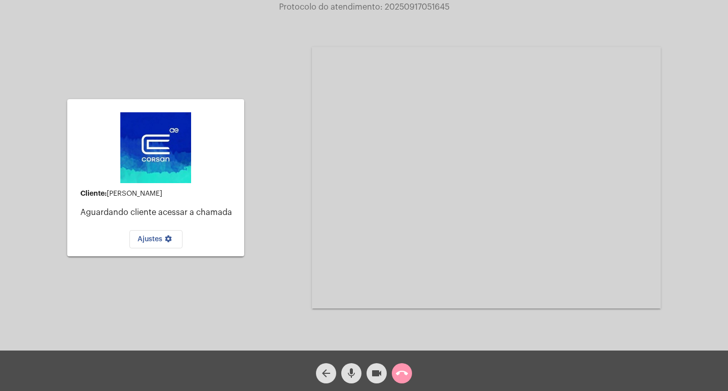
click at [374, 373] on mat-icon "videocam" at bounding box center [377, 373] width 12 height 12
click at [355, 366] on span "mic" at bounding box center [351, 373] width 12 height 20
click at [410, 370] on button "call_end" at bounding box center [402, 373] width 20 height 20
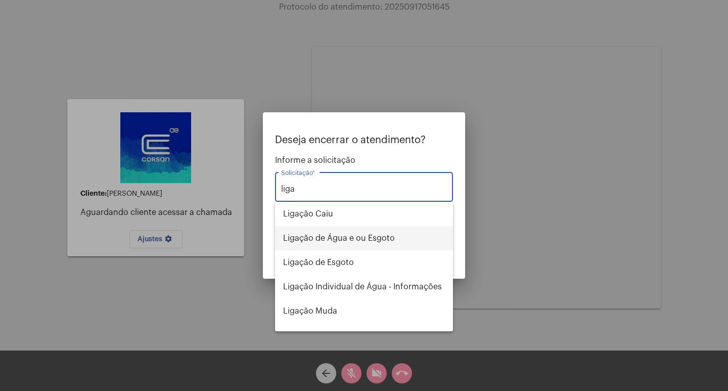
click at [363, 244] on span "Ligação de Água e ou Esgoto" at bounding box center [364, 238] width 162 height 24
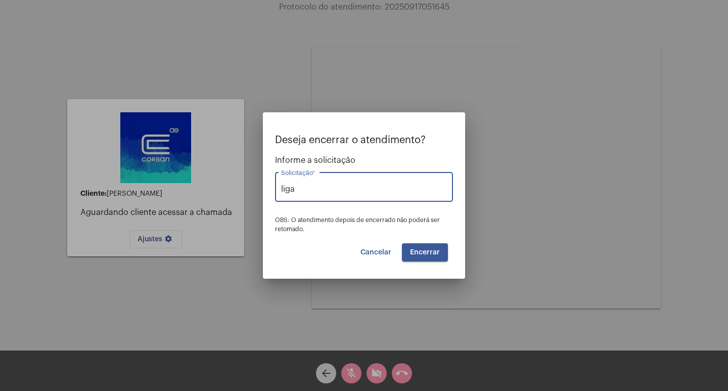
type input "Ligação de Água e ou Esgoto"
click at [428, 251] on span "Encerrar" at bounding box center [425, 252] width 30 height 7
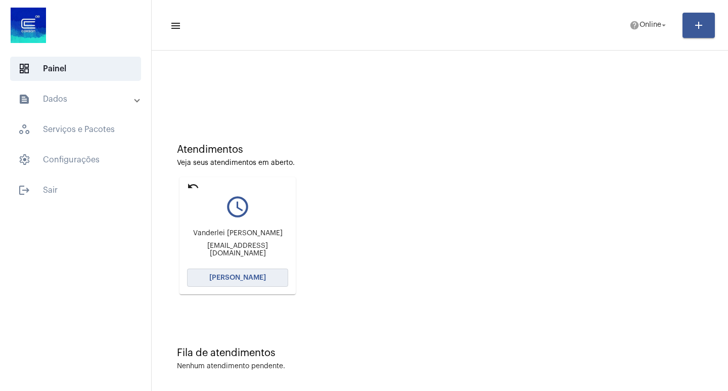
click at [231, 277] on span "[PERSON_NAME]" at bounding box center [237, 277] width 57 height 7
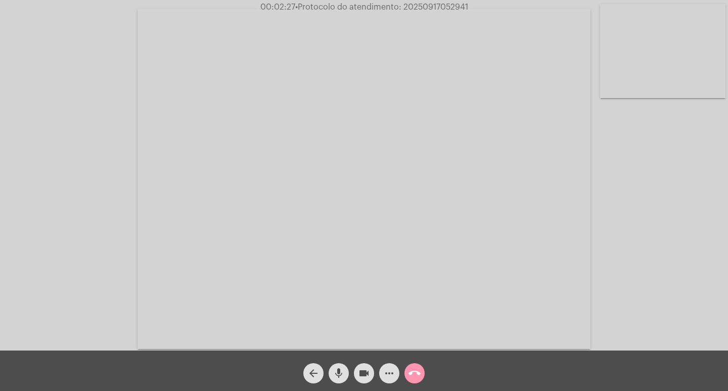
click at [370, 371] on mat-icon "videocam" at bounding box center [364, 373] width 12 height 12
click at [332, 371] on button "mic" at bounding box center [339, 373] width 20 height 20
click at [361, 378] on mat-icon "videocam_off" at bounding box center [364, 373] width 12 height 12
click at [341, 372] on mat-icon "mic_off" at bounding box center [339, 373] width 12 height 12
click at [689, 388] on div "arrow_back mic videocam more_horiz call_end" at bounding box center [364, 370] width 728 height 40
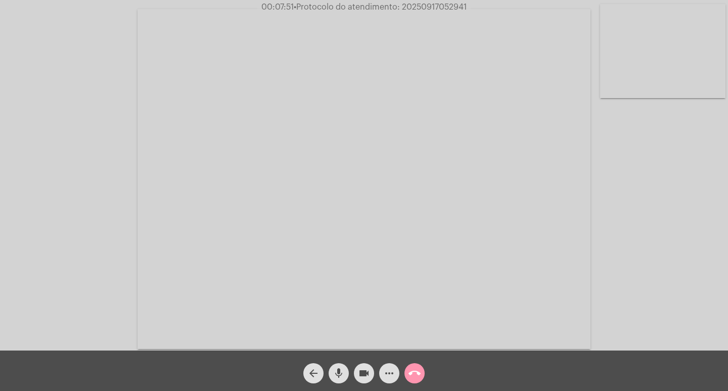
click at [413, 2] on div "Acessando Câmera e Microfone..." at bounding box center [364, 175] width 728 height 350
click at [417, 4] on span "• Protocolo do atendimento: 20250917052941" at bounding box center [381, 7] width 173 height 8
copy span "20250917052941"
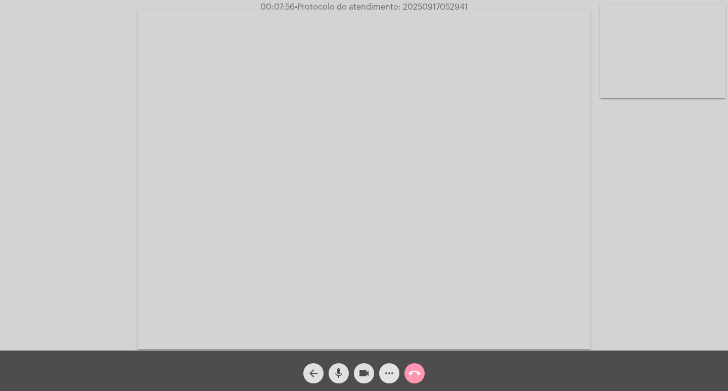
click at [387, 376] on mat-icon "more_horiz" at bounding box center [389, 373] width 12 height 12
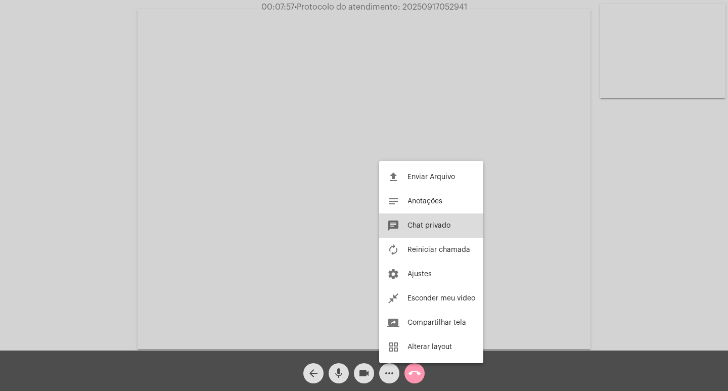
click at [417, 227] on span "Chat privado" at bounding box center [429, 225] width 43 height 7
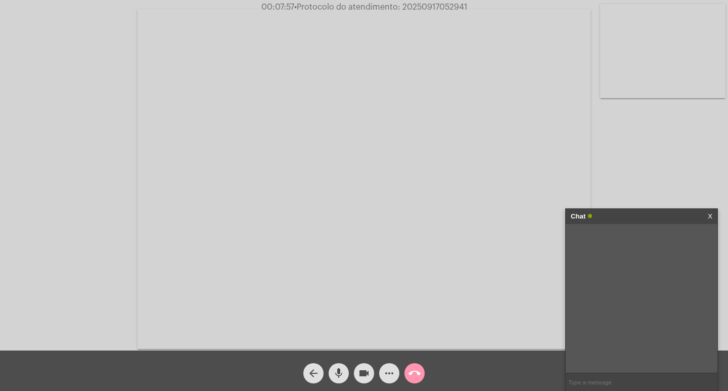
click at [591, 379] on input "text" at bounding box center [642, 382] width 152 height 18
paste input "20250917052941"
type input "20250917052941"
click at [360, 378] on mat-icon "videocam" at bounding box center [364, 373] width 12 height 12
click at [340, 373] on mat-icon "mic" at bounding box center [339, 373] width 12 height 12
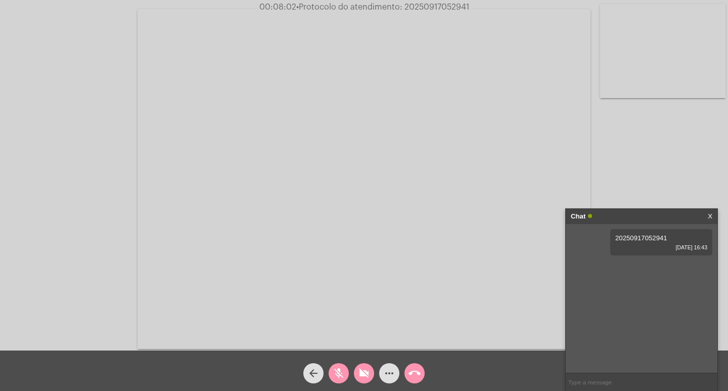
click at [415, 375] on mat-icon "call_end" at bounding box center [415, 373] width 12 height 12
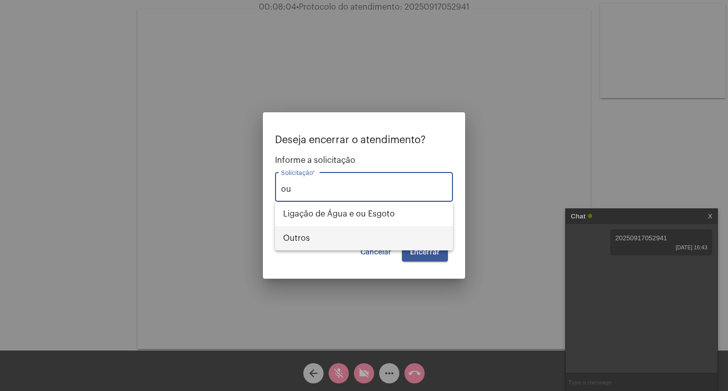
click at [384, 239] on span "Outros" at bounding box center [364, 238] width 162 height 24
type input "Outros"
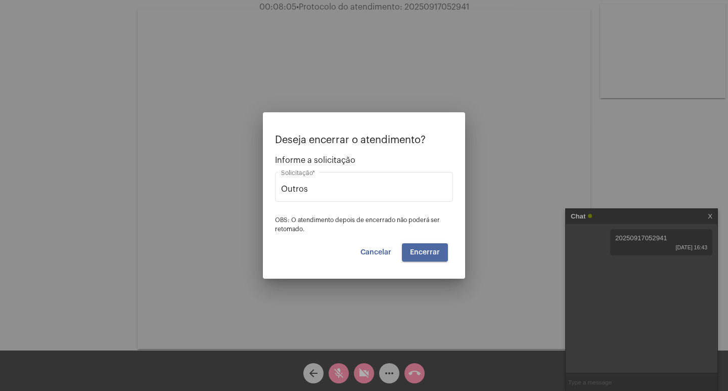
click at [418, 247] on button "Encerrar" at bounding box center [425, 252] width 46 height 18
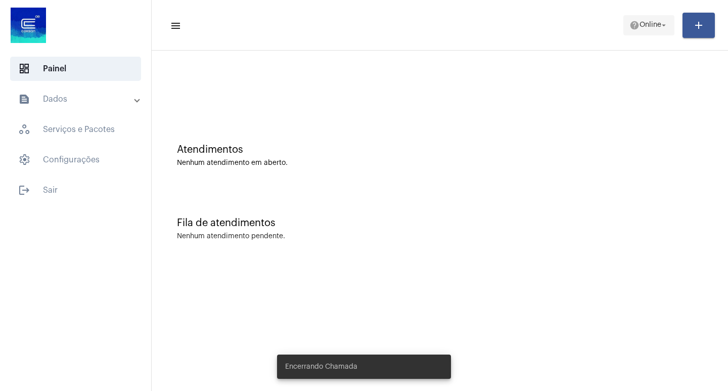
click at [650, 25] on span "Online" at bounding box center [651, 25] width 22 height 7
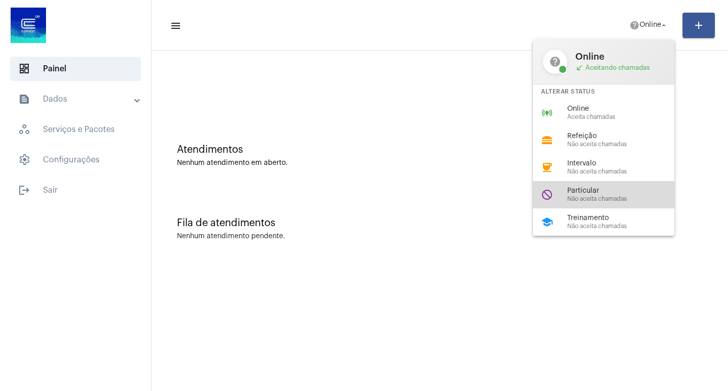
click at [584, 196] on span "Não aceita chamadas" at bounding box center [624, 199] width 115 height 7
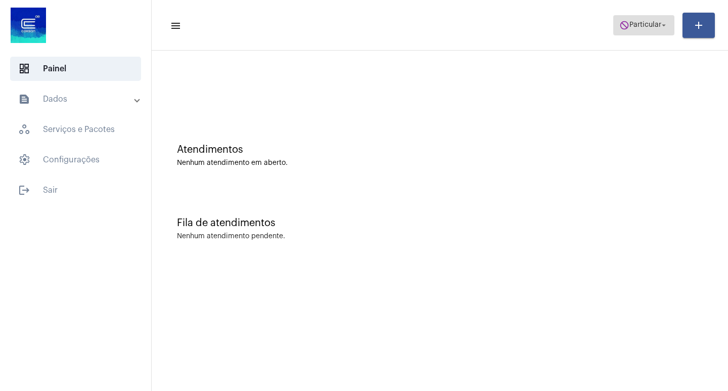
click at [631, 33] on span "do_not_disturb Particular arrow_drop_down" at bounding box center [643, 25] width 49 height 18
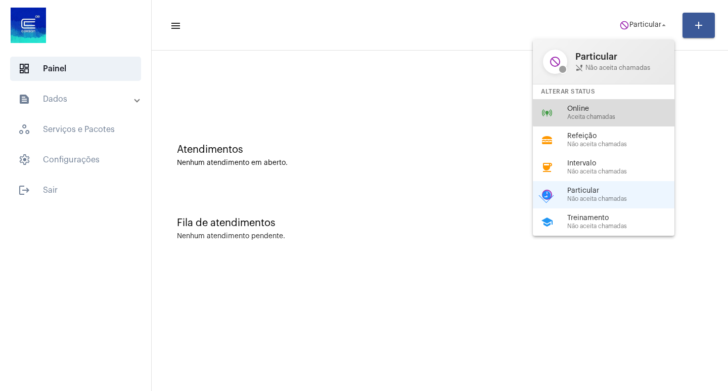
click at [607, 108] on span "Online" at bounding box center [624, 109] width 115 height 8
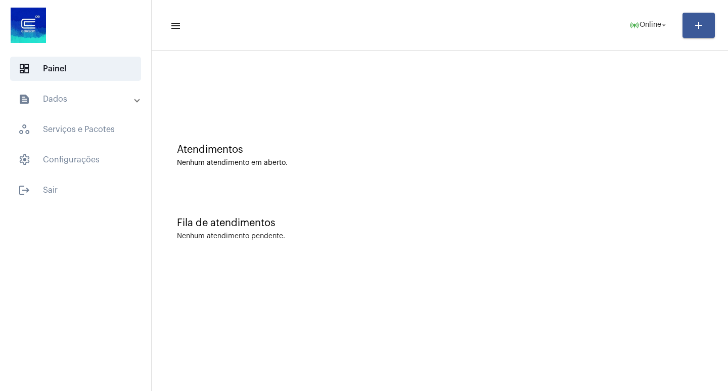
click at [95, 95] on mat-panel-title "text_snippet_outlined Dados" at bounding box center [76, 99] width 117 height 12
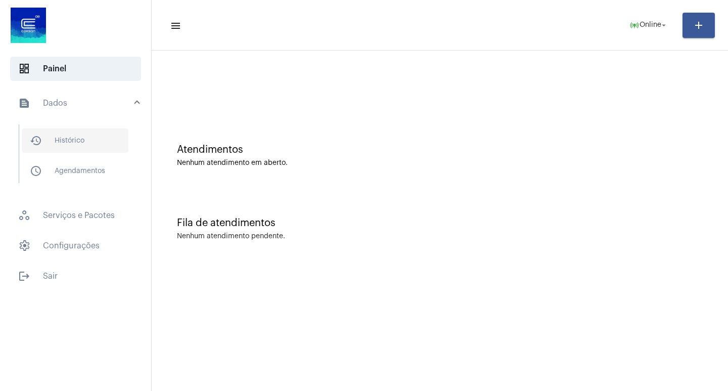
click at [105, 132] on span "history_outlined Histórico" at bounding box center [75, 140] width 107 height 24
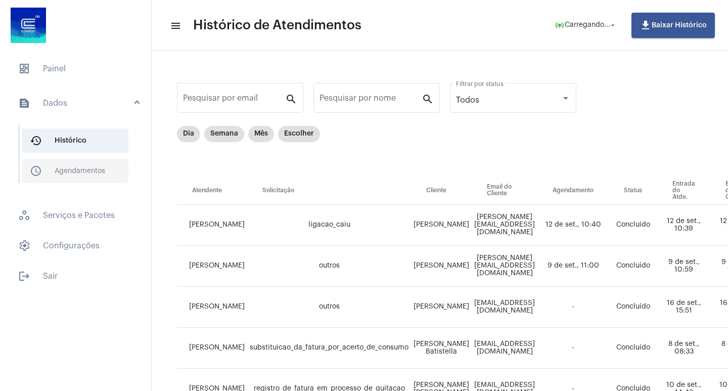
click at [102, 163] on span "schedule_outlined Agendamentos" at bounding box center [75, 171] width 107 height 24
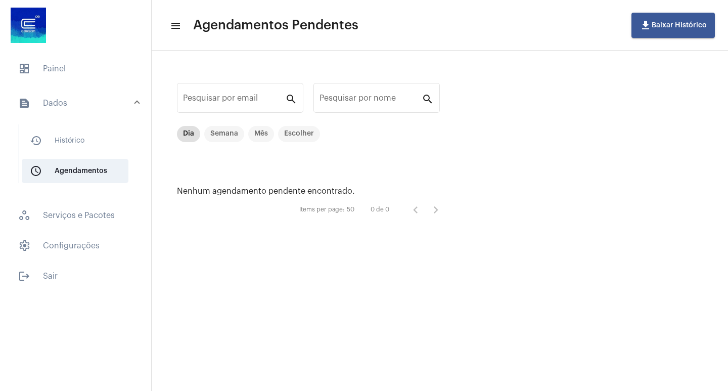
click at [87, 153] on mat-list "history_outlined Histórico schedule_outlined Agendamentos" at bounding box center [82, 153] width 127 height 59
click at [87, 146] on span "history_outlined Histórico" at bounding box center [75, 140] width 107 height 24
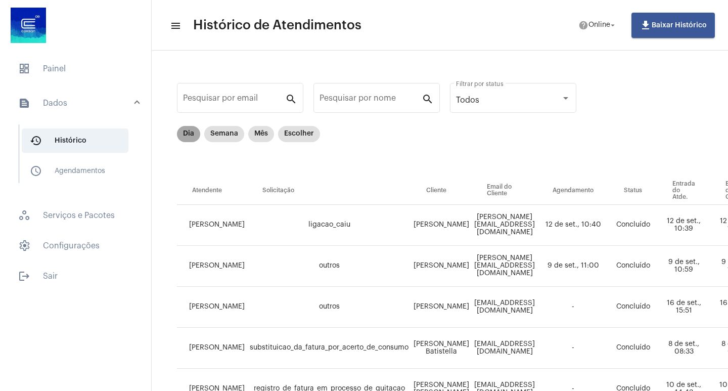
click at [193, 138] on mat-chip "Dia" at bounding box center [188, 134] width 23 height 16
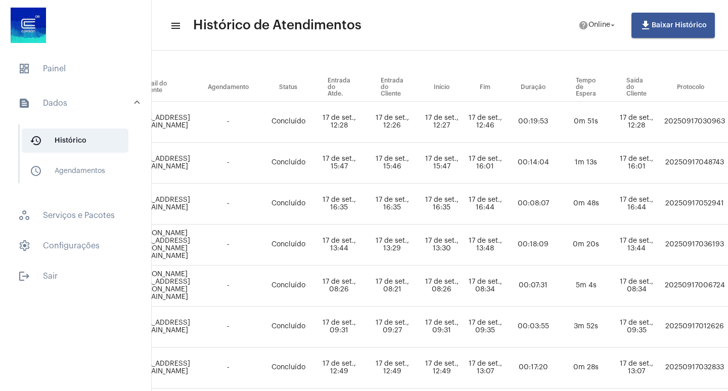
scroll to position [0, 328]
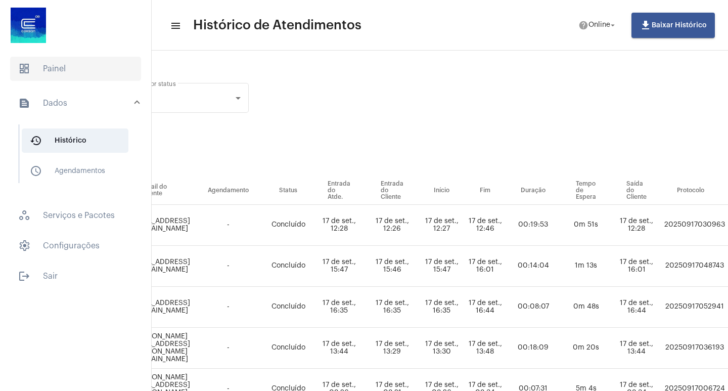
click at [73, 73] on span "dashboard Painel" at bounding box center [75, 69] width 131 height 24
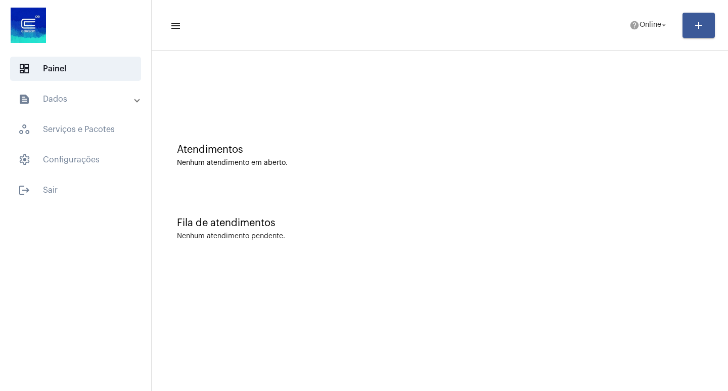
click at [108, 84] on mat-list "dashboard Painel text_snippet_outlined Dados history_outlined Histórico schedul…" at bounding box center [75, 128] width 151 height 150
click at [87, 96] on mat-panel-title "text_snippet_outlined Dados" at bounding box center [76, 99] width 117 height 12
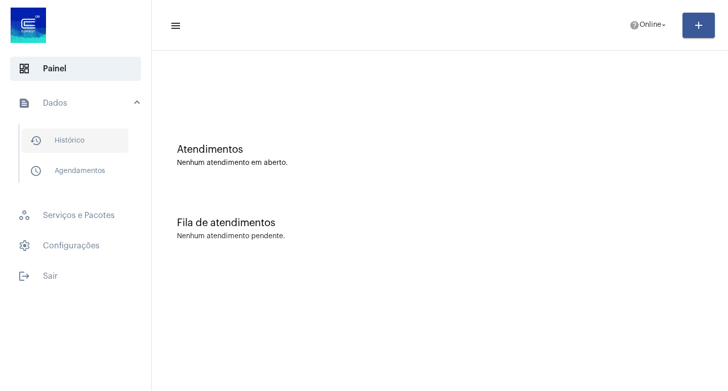
click at [105, 129] on span "history_outlined Histórico" at bounding box center [75, 140] width 107 height 24
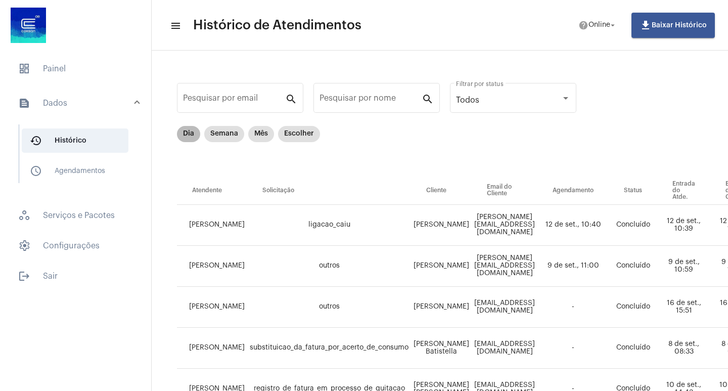
click at [192, 133] on mat-chip "Dia" at bounding box center [188, 134] width 23 height 16
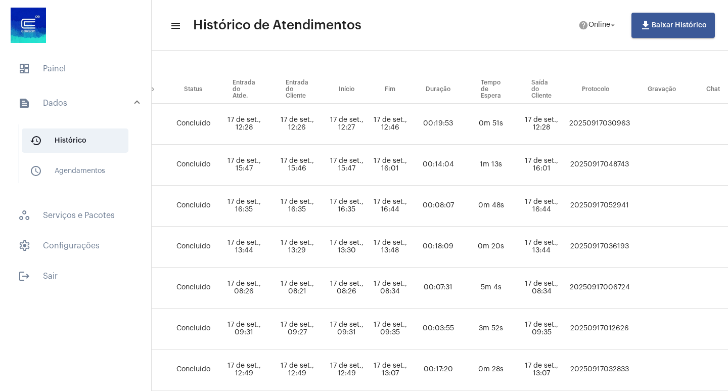
scroll to position [101, 427]
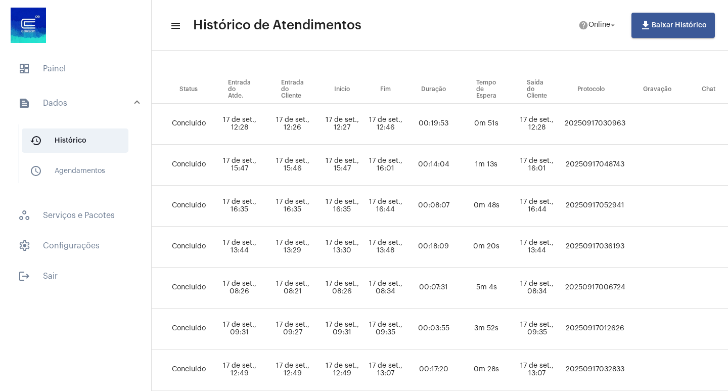
click at [607, 208] on td "20250917052941" at bounding box center [595, 206] width 66 height 41
click at [605, 208] on td "20250917052941" at bounding box center [595, 206] width 66 height 41
copy td "20250917052941"
click at [52, 56] on mat-list "dashboard Painel text_snippet_outlined Dados history_outlined Histórico schedul…" at bounding box center [75, 171] width 151 height 236
click at [59, 68] on span "dashboard Painel" at bounding box center [75, 69] width 131 height 24
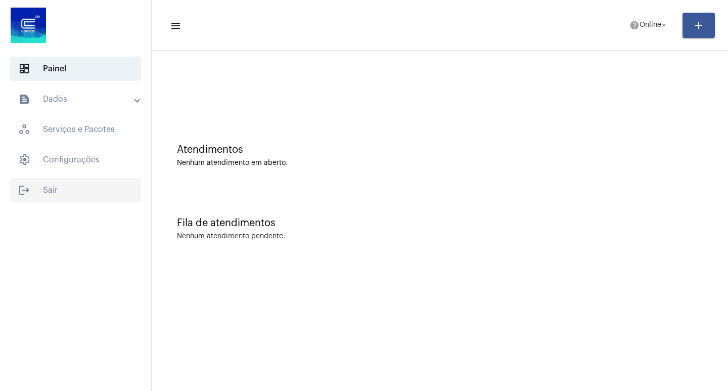
click at [69, 184] on span "logout Sair" at bounding box center [75, 190] width 131 height 24
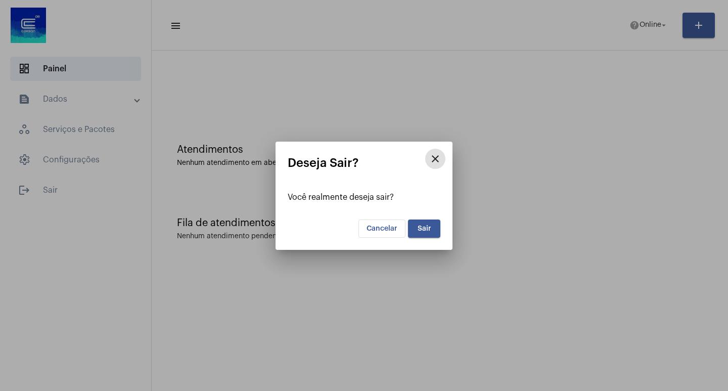
click at [418, 230] on span "Sair" at bounding box center [425, 228] width 14 height 7
